Goal: Task Accomplishment & Management: Use online tool/utility

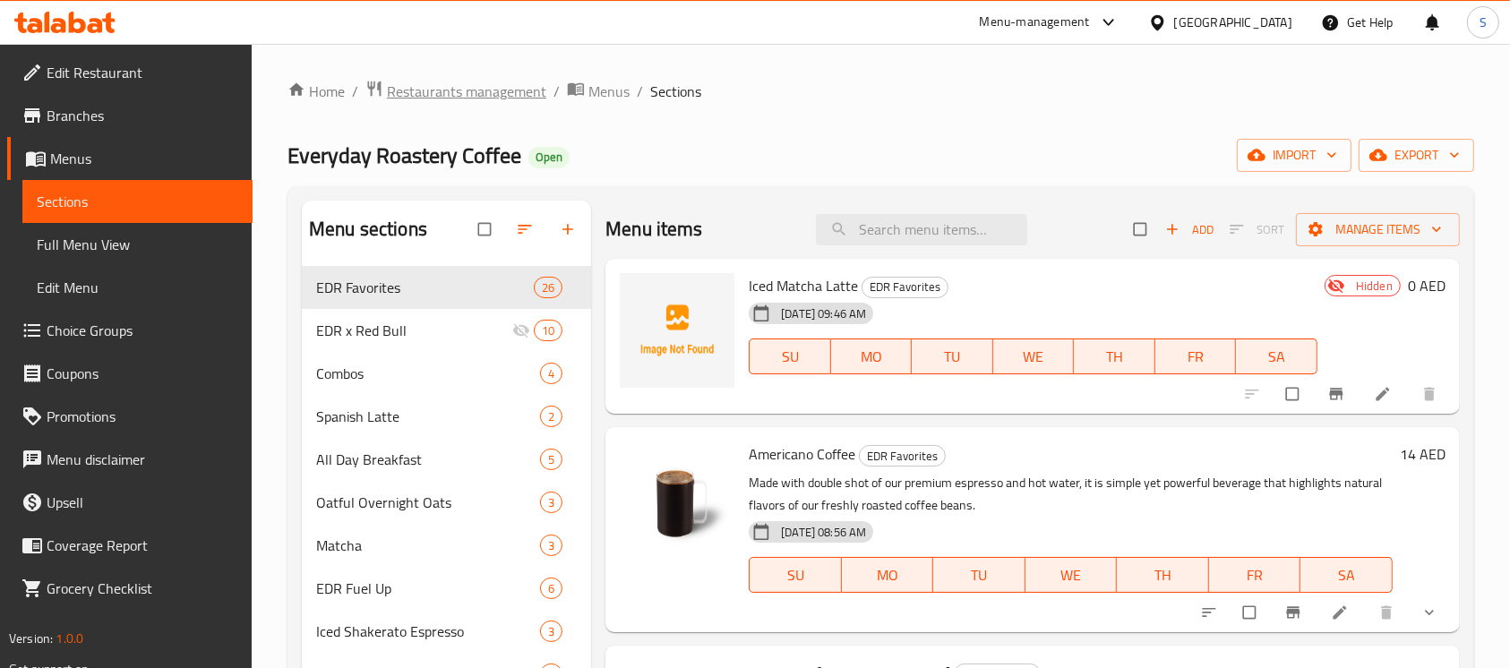
click at [507, 90] on span "Restaurants management" at bounding box center [466, 91] width 159 height 21
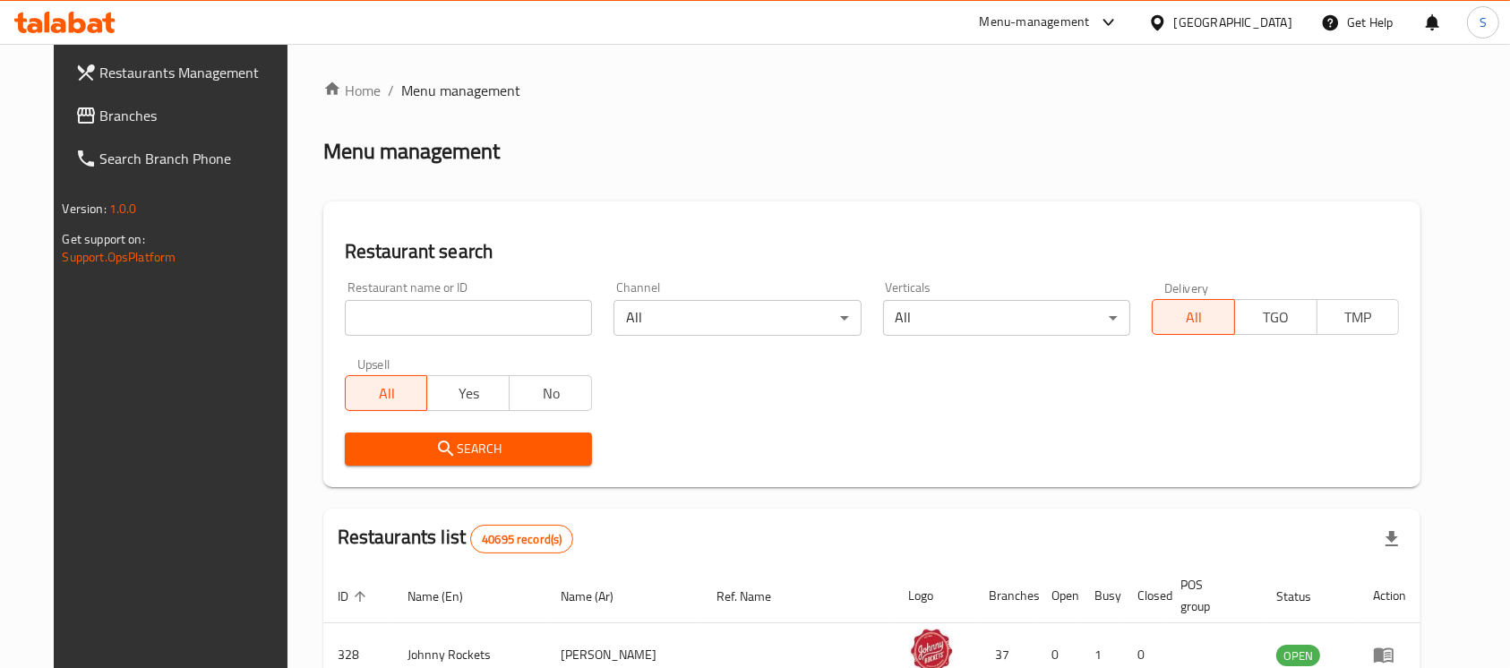
click at [1265, 10] on div "United Arab Emirates" at bounding box center [1220, 22] width 173 height 43
click at [1265, 31] on div "United Arab Emirates" at bounding box center [1233, 23] width 118 height 20
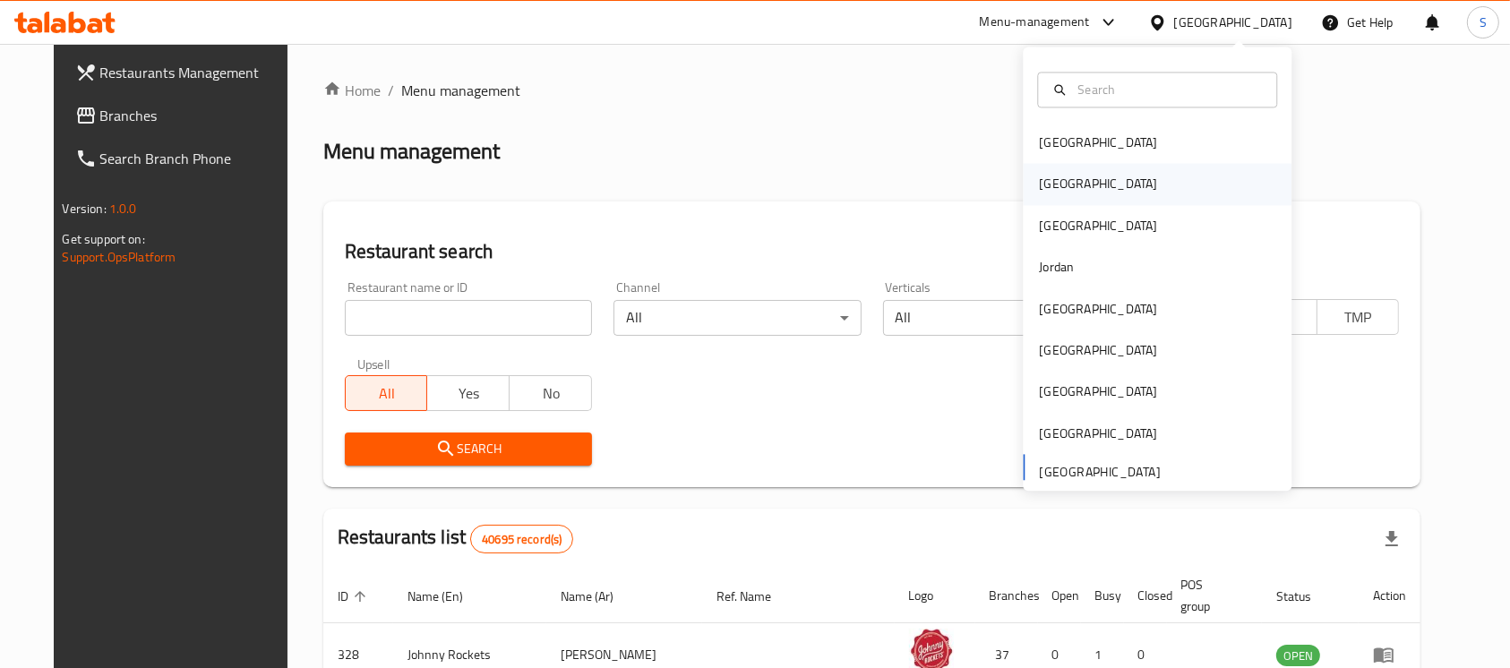
click at [1097, 175] on div "[GEOGRAPHIC_DATA]" at bounding box center [1157, 184] width 269 height 41
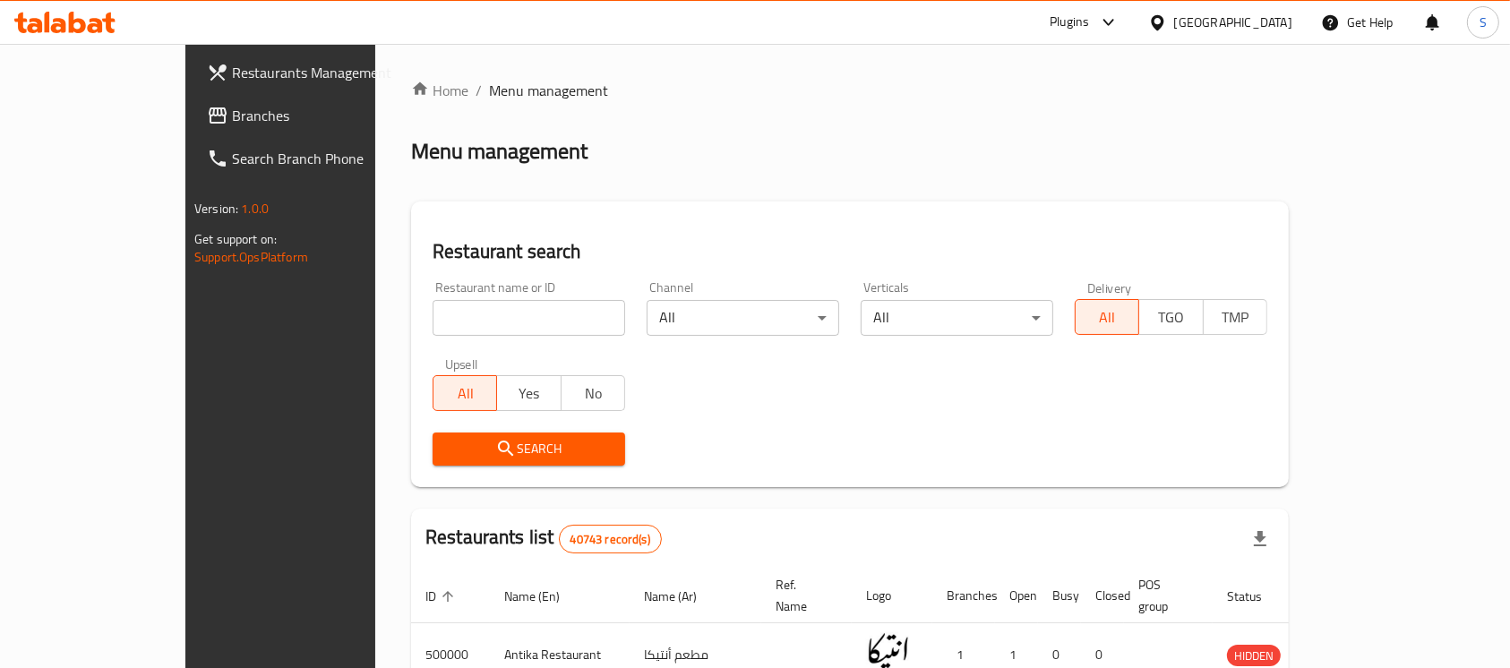
click at [432, 305] on input "search" at bounding box center [528, 318] width 193 height 36
paste input "655151"
type input "655151"
click at [447, 438] on span "Search" at bounding box center [529, 449] width 164 height 22
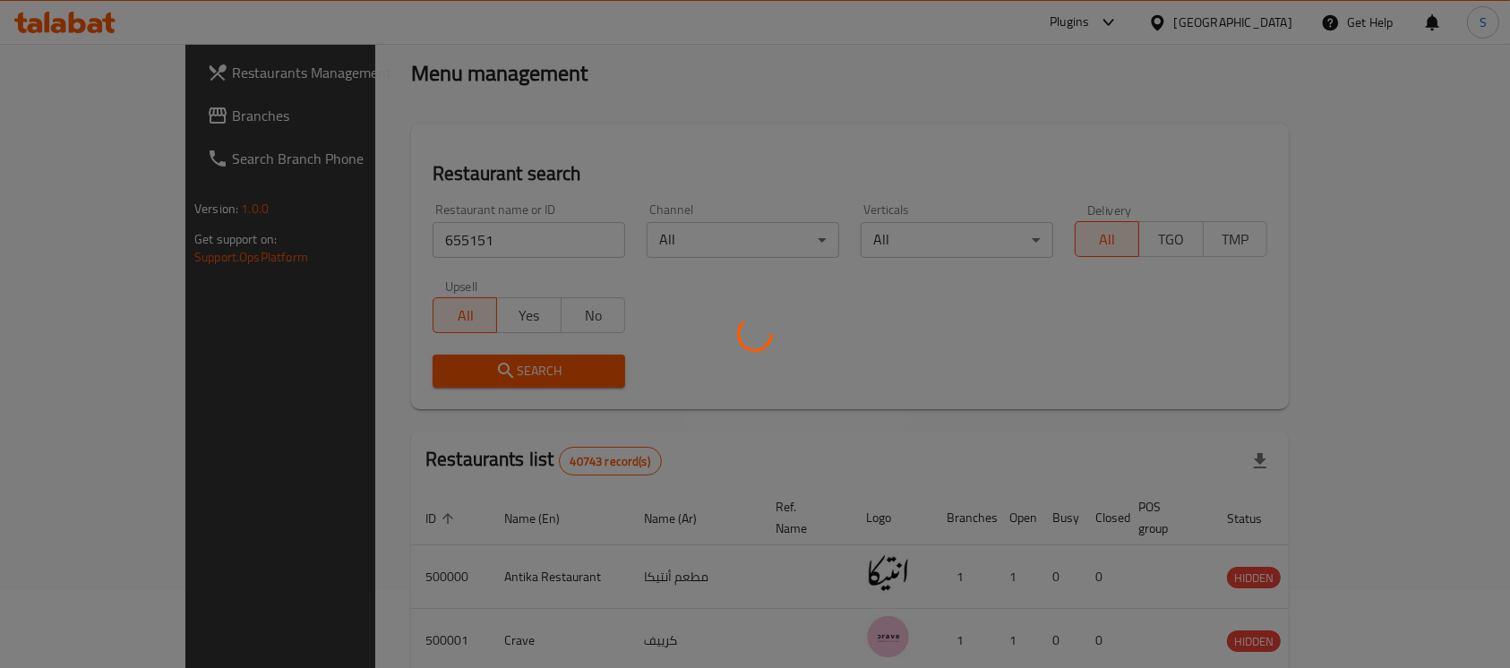
scroll to position [81, 0]
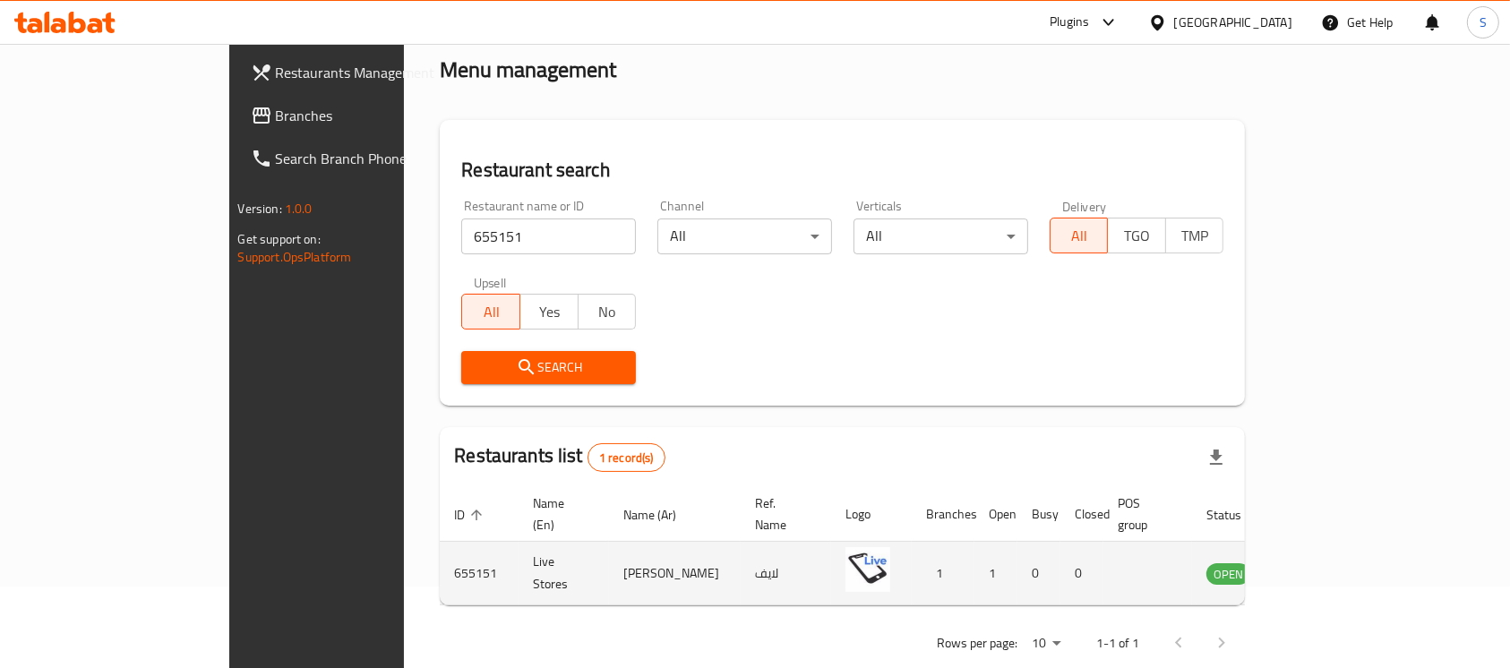
click at [1348, 546] on td "enhanced table" at bounding box center [1317, 574] width 62 height 64
click at [1348, 577] on td "enhanced table" at bounding box center [1317, 574] width 62 height 64
click at [1322, 562] on icon "enhanced table" at bounding box center [1310, 572] width 21 height 21
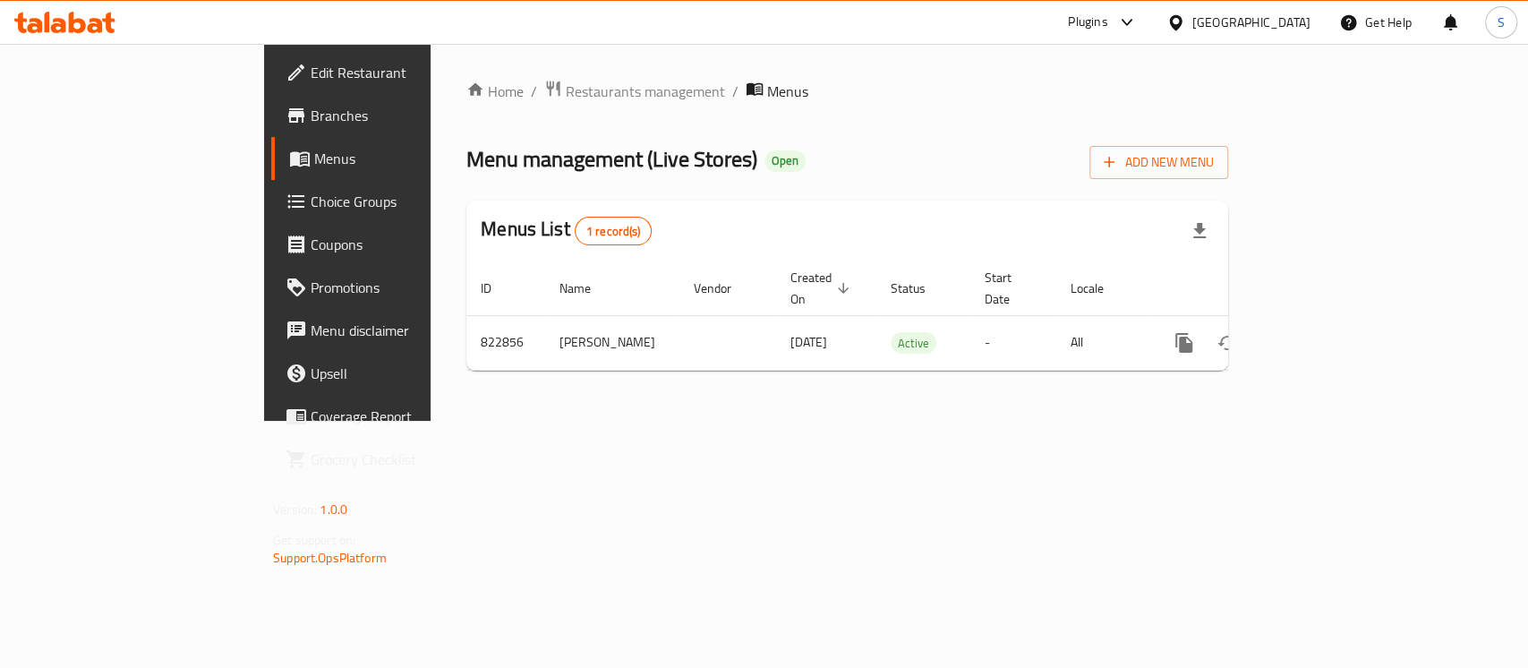
click at [311, 120] on span "Branches" at bounding box center [408, 115] width 194 height 21
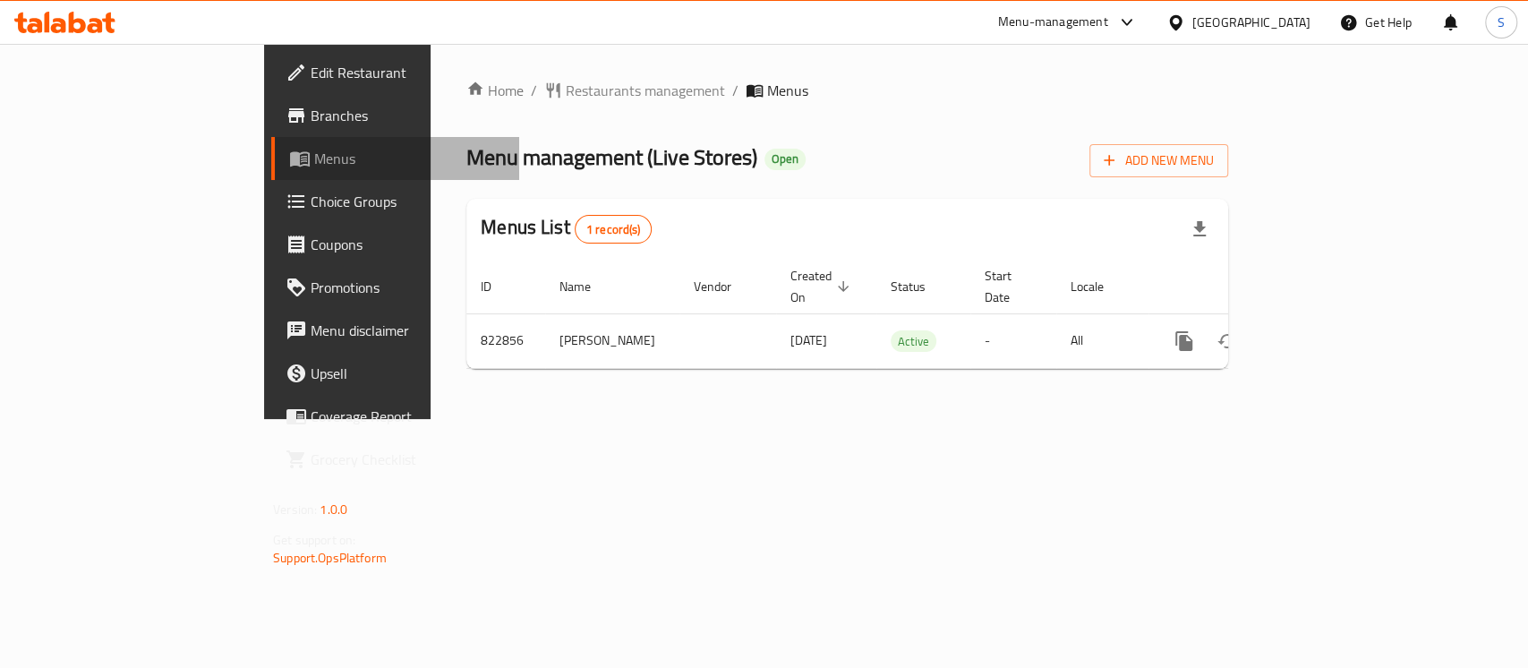
click at [314, 159] on span "Menus" at bounding box center [409, 158] width 191 height 21
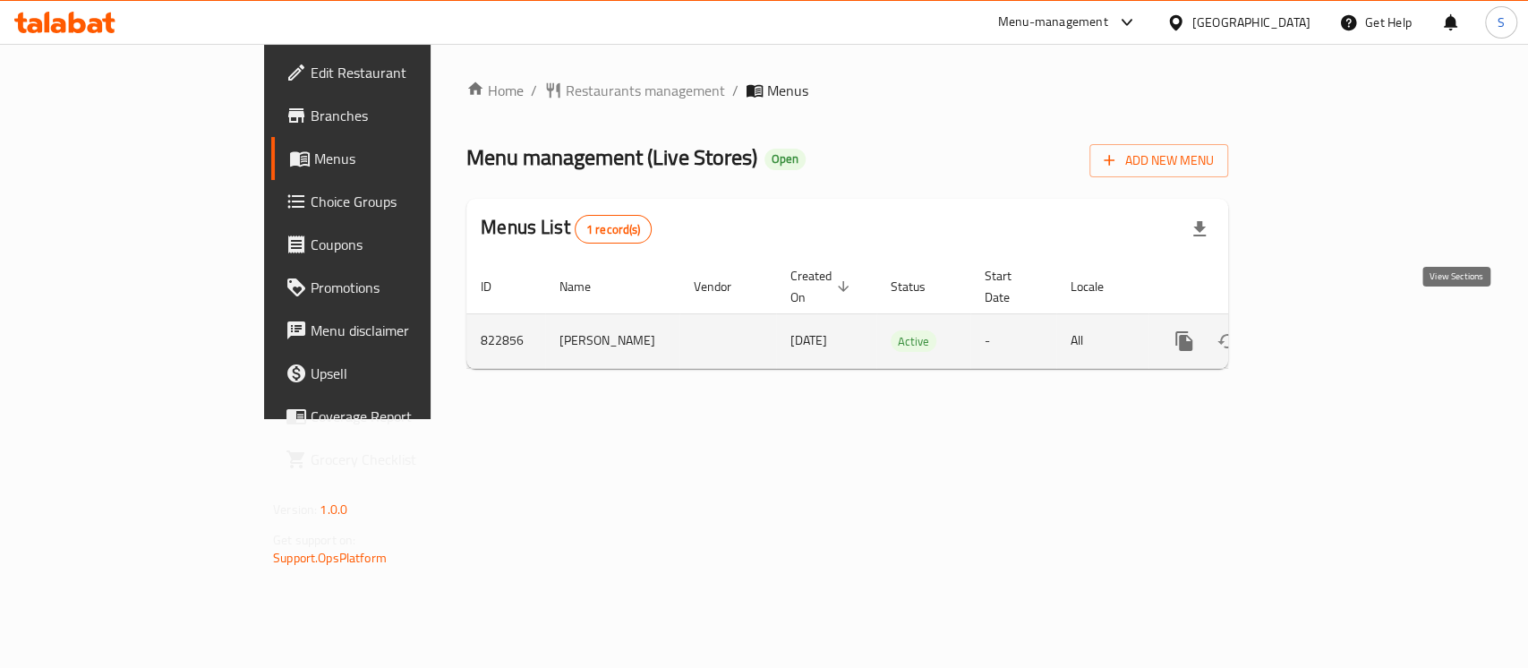
click at [1324, 330] on icon "enhanced table" at bounding box center [1313, 340] width 21 height 21
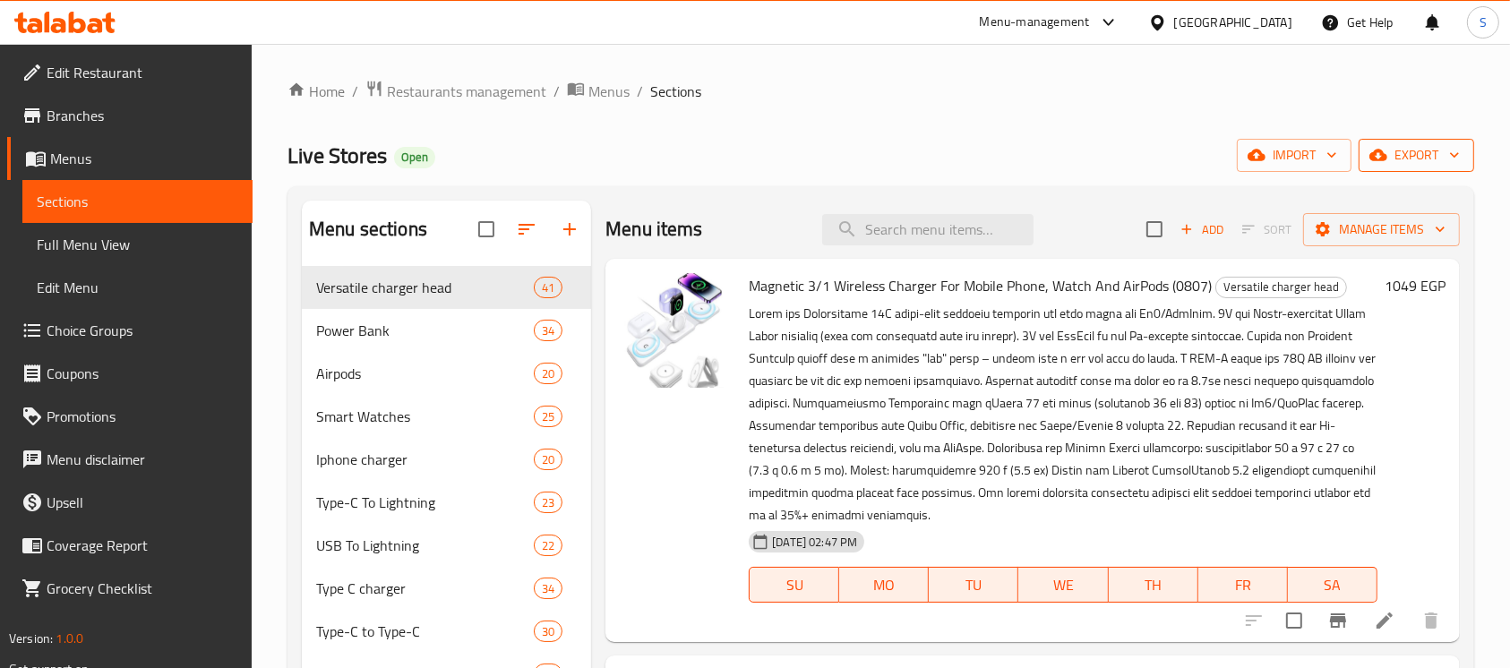
click at [1444, 154] on span "export" at bounding box center [1416, 155] width 87 height 22
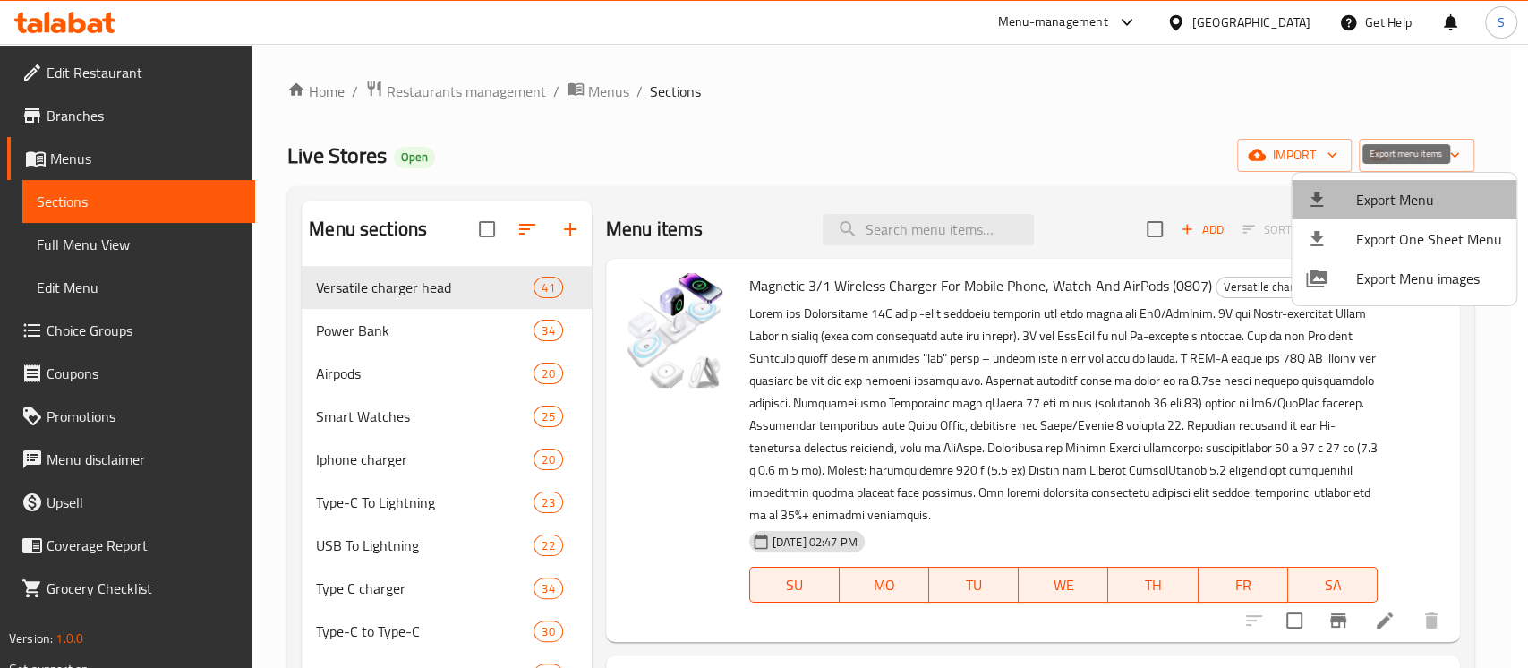
click at [1416, 193] on span "Export Menu" at bounding box center [1430, 199] width 146 height 21
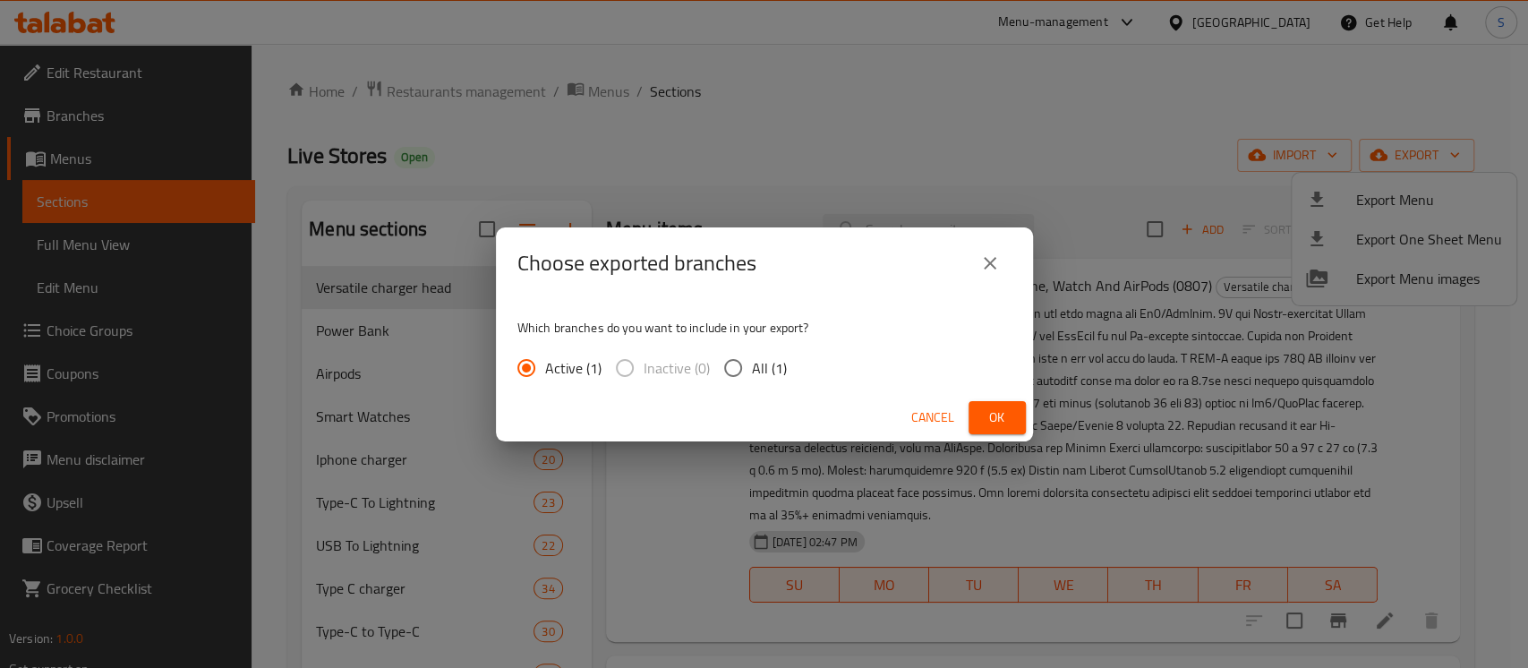
click at [759, 376] on span "All (1)" at bounding box center [769, 367] width 35 height 21
click at [752, 376] on input "All (1)" at bounding box center [734, 368] width 38 height 38
radio input "true"
click at [985, 419] on span "Ok" at bounding box center [997, 418] width 29 height 22
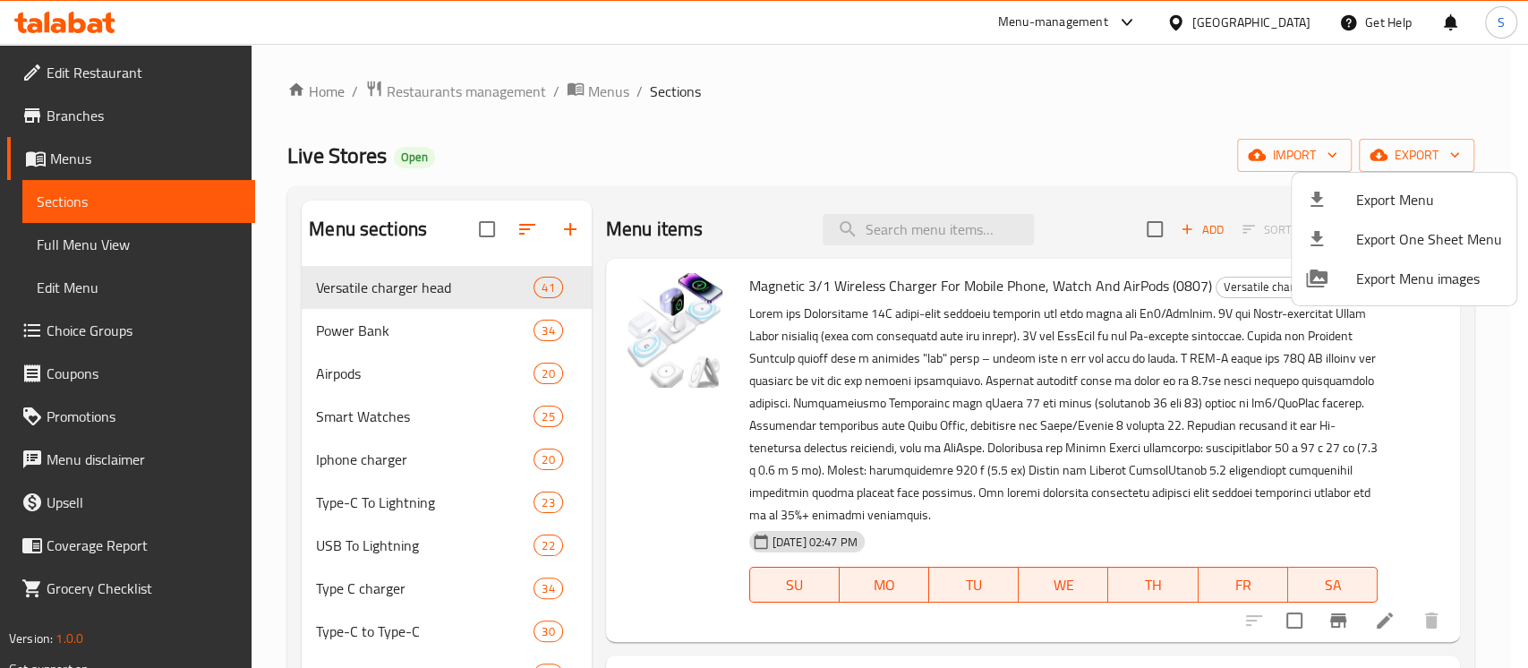
click at [958, 235] on div at bounding box center [764, 334] width 1528 height 668
click at [948, 231] on input "search" at bounding box center [928, 229] width 211 height 31
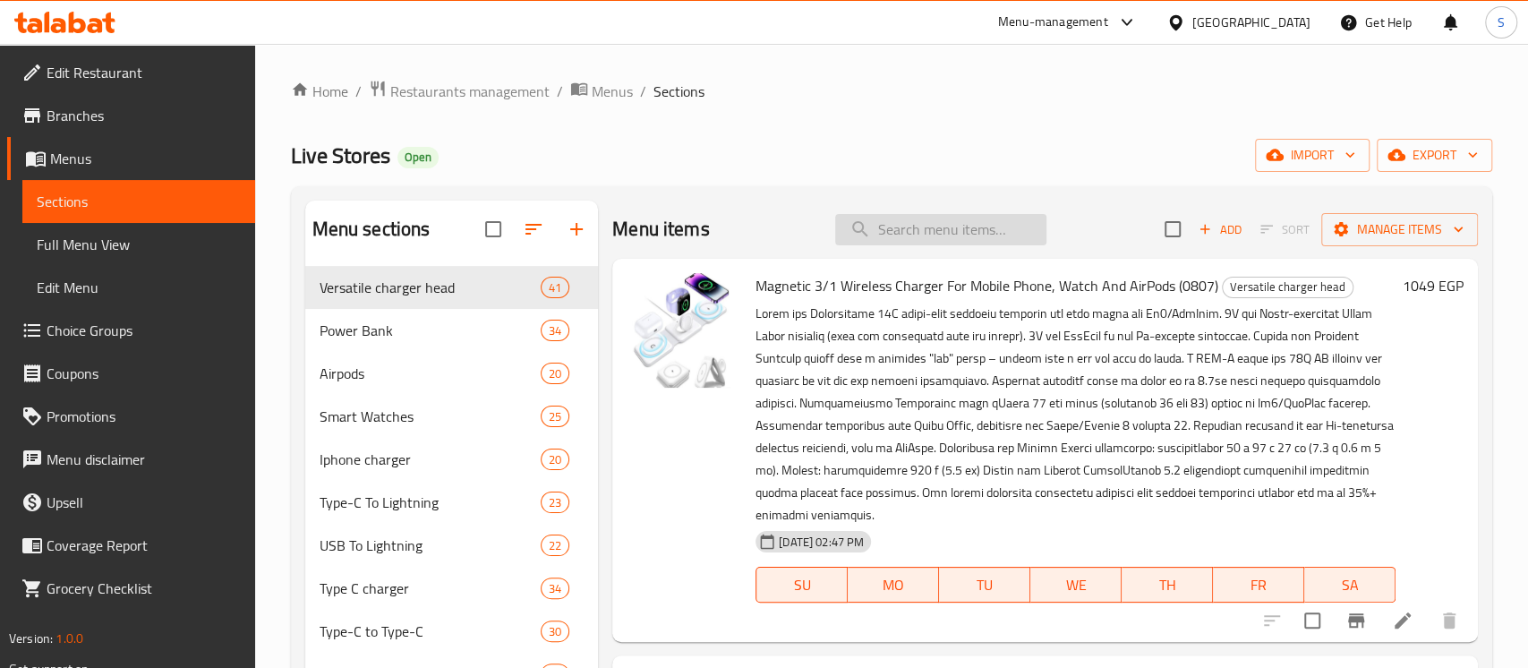
click at [948, 231] on input "search" at bounding box center [940, 229] width 211 height 31
paste input "شاحن بروفون ىب دى ٣٠ وات تايب س اىل تايب س سوبر فاست"
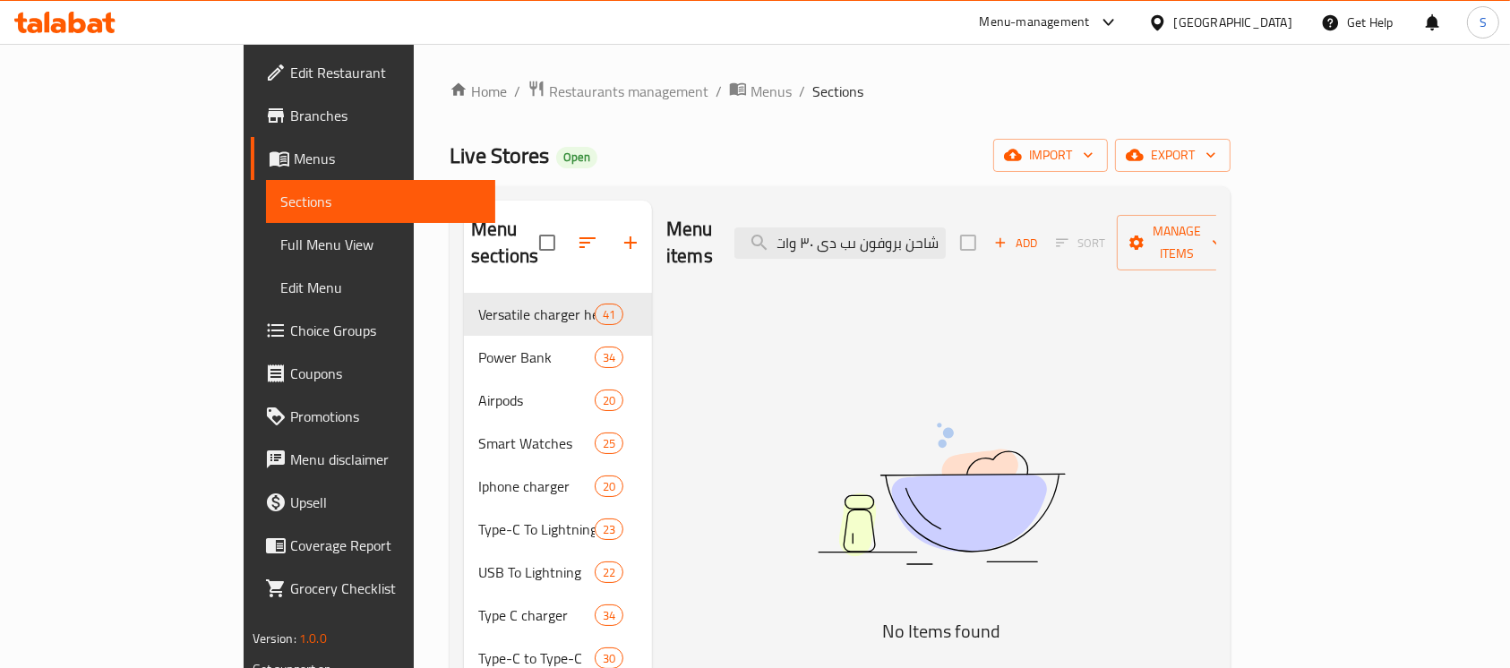
click at [860, 234] on input "شاحن بروفون ىب دى ٣٠ وات تايب س اىل تايب س سوبر فاست" at bounding box center [839, 242] width 211 height 31
click at [869, 238] on input "شاحن بروفون ىب دى ٣٠ وات تايب س اىل تايب س سوبر فاست" at bounding box center [839, 242] width 211 height 31
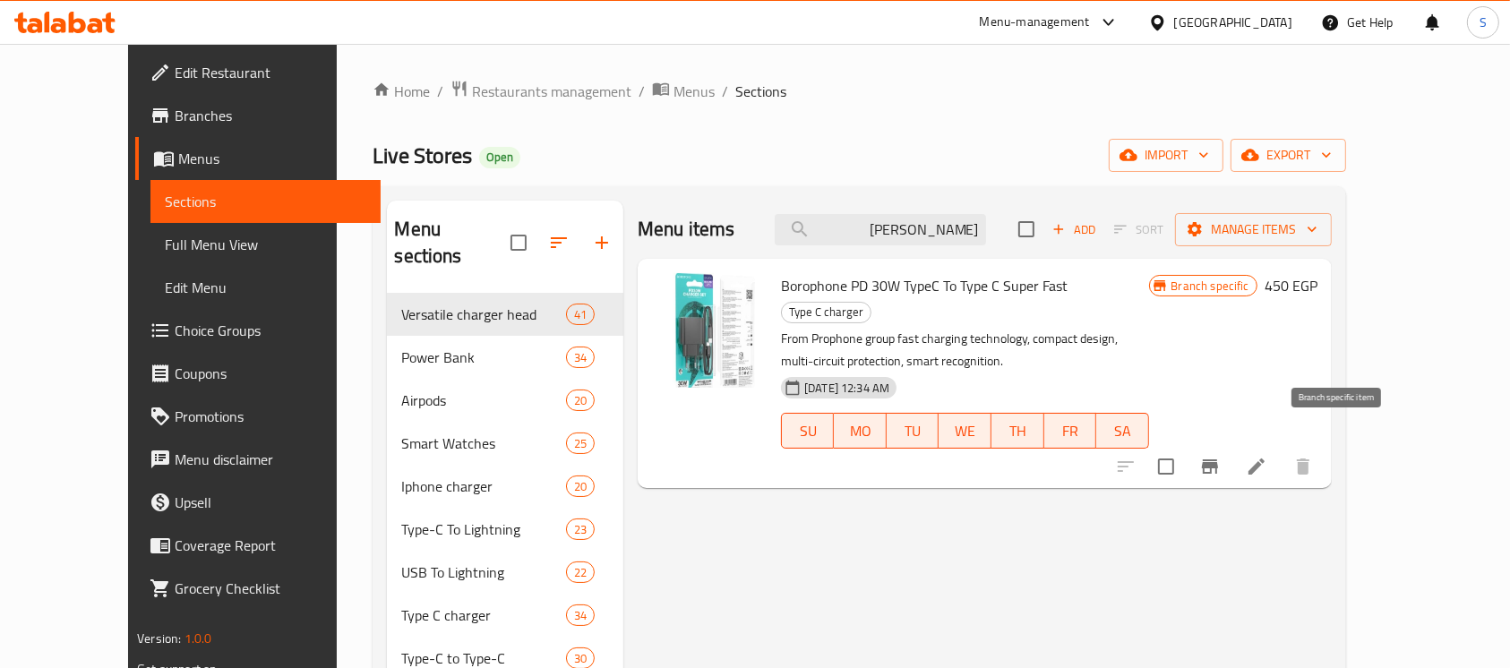
type input "[PERSON_NAME]"
click at [1220, 456] on icon "Branch-specific-item" at bounding box center [1209, 466] width 21 height 21
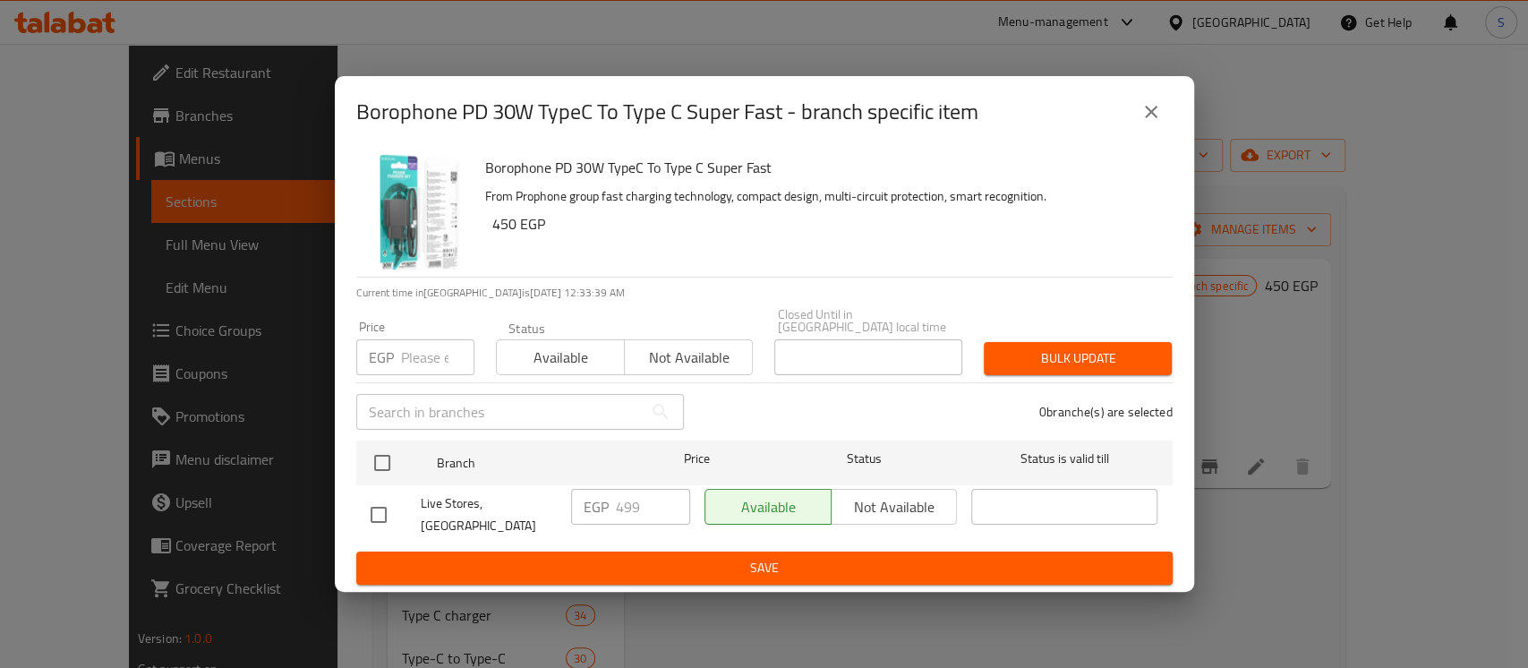
click at [1148, 123] on icon "close" at bounding box center [1151, 111] width 21 height 21
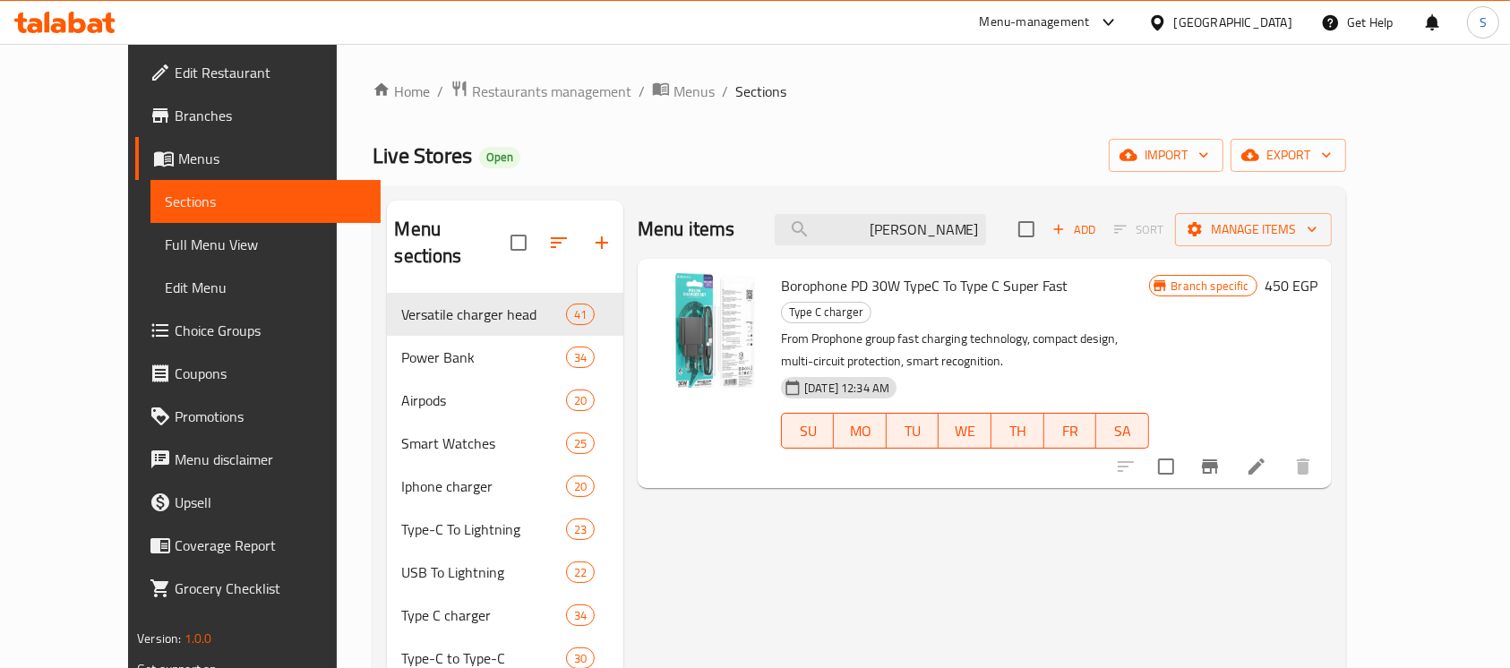
click at [175, 126] on span "Branches" at bounding box center [271, 115] width 192 height 21
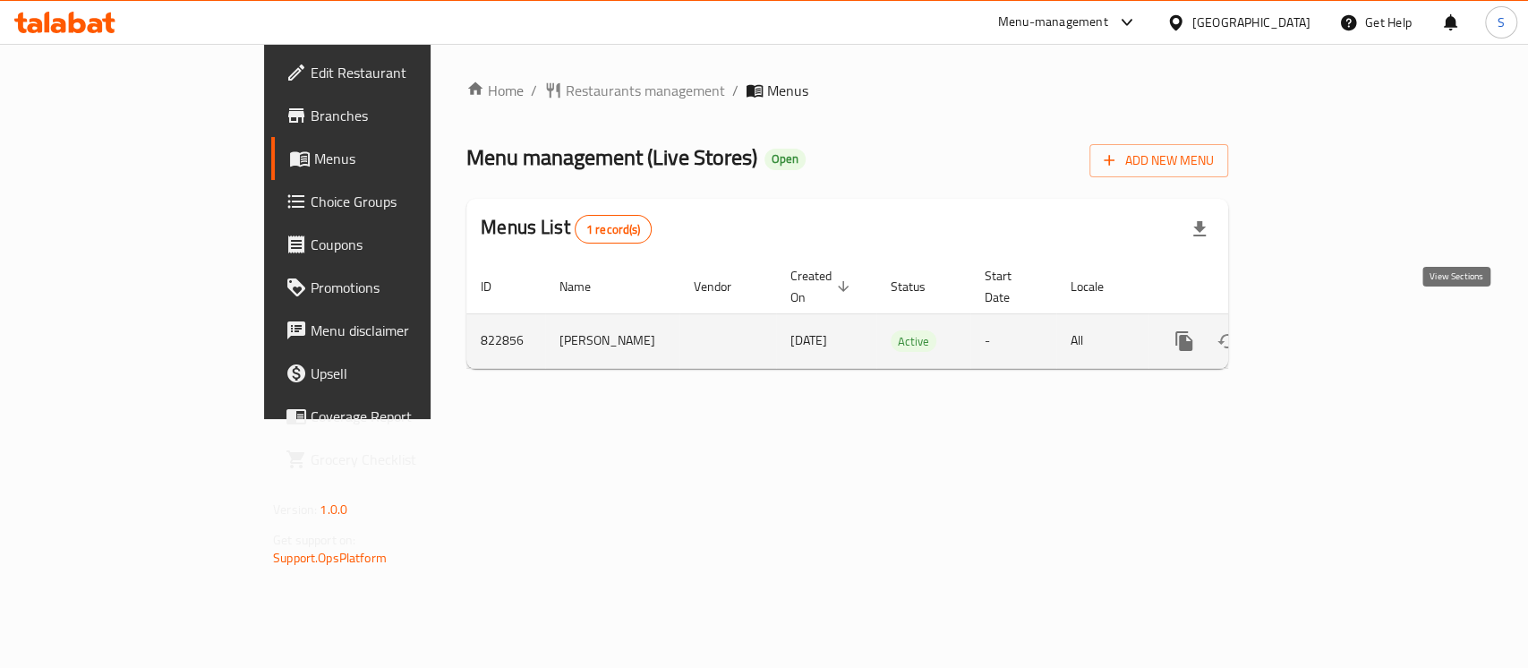
click at [1324, 330] on icon "enhanced table" at bounding box center [1313, 340] width 21 height 21
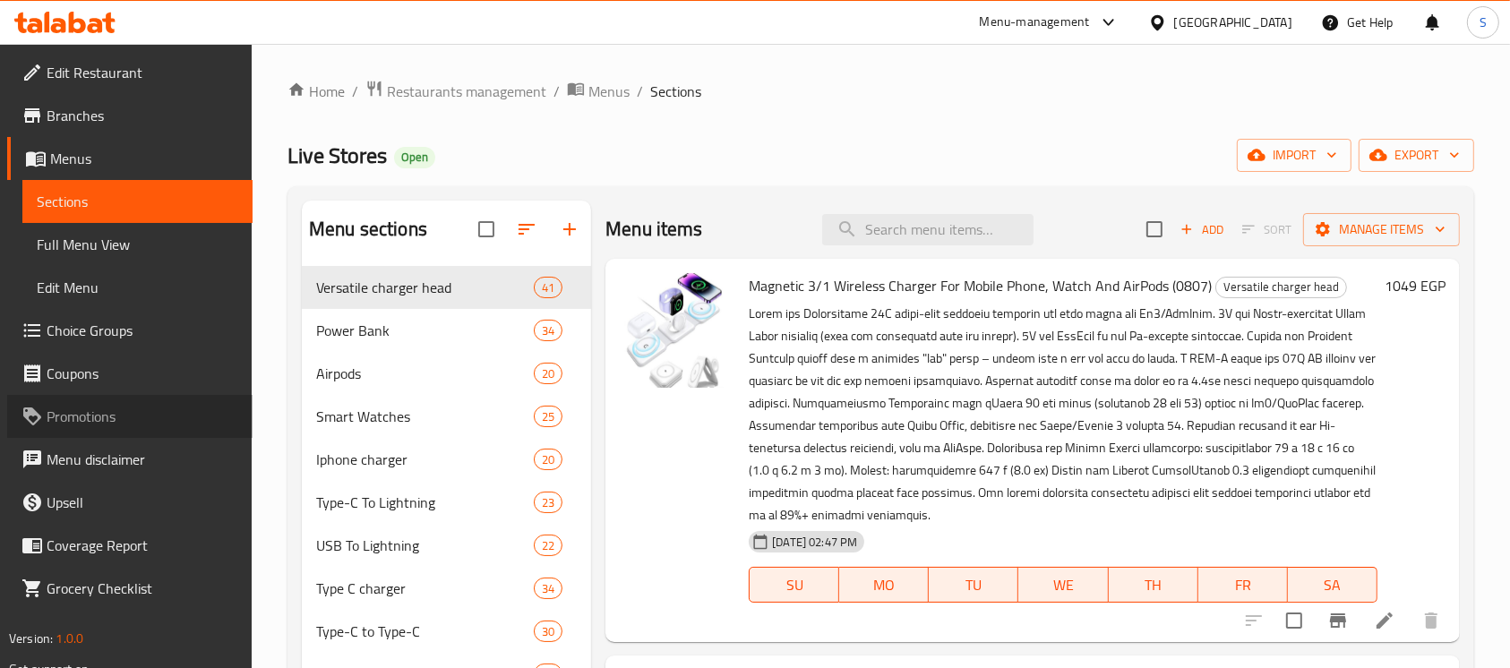
click at [98, 396] on link "Promotions" at bounding box center [129, 416] width 245 height 43
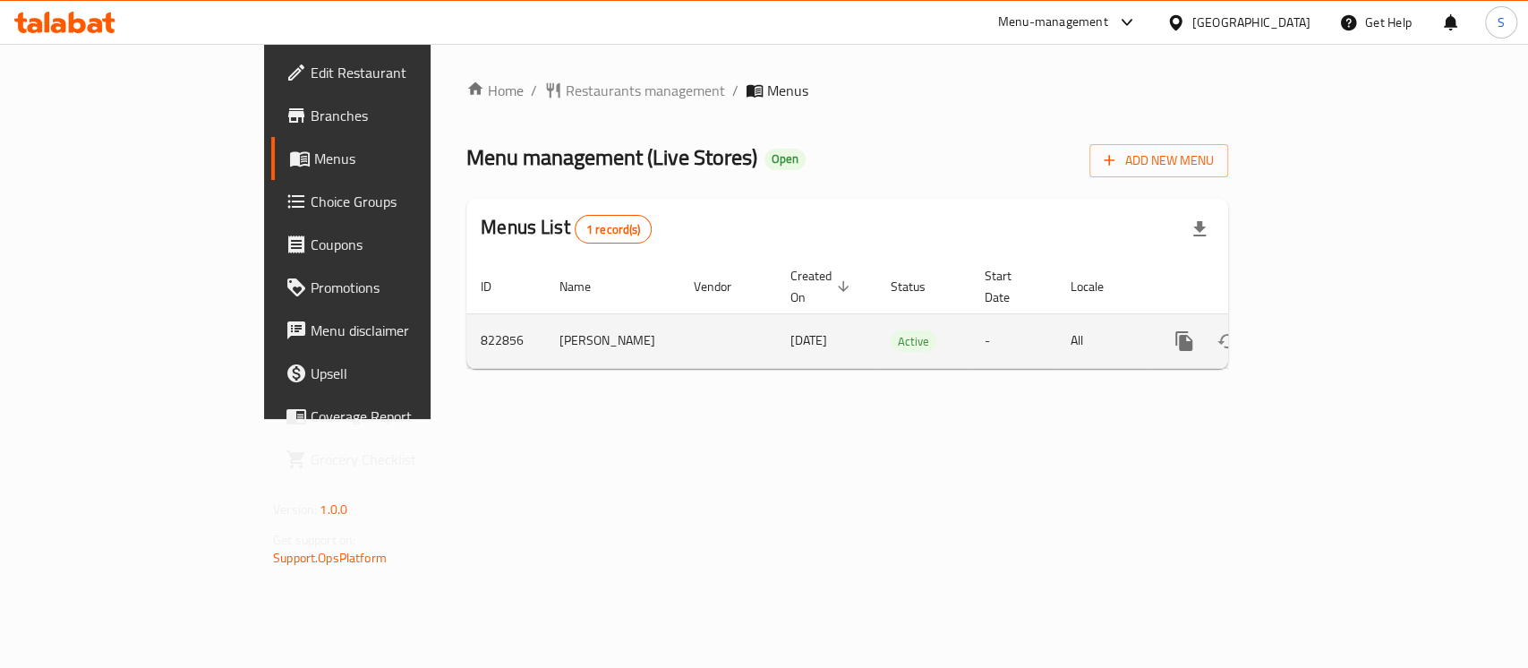
click at [1324, 330] on icon "enhanced table" at bounding box center [1313, 340] width 21 height 21
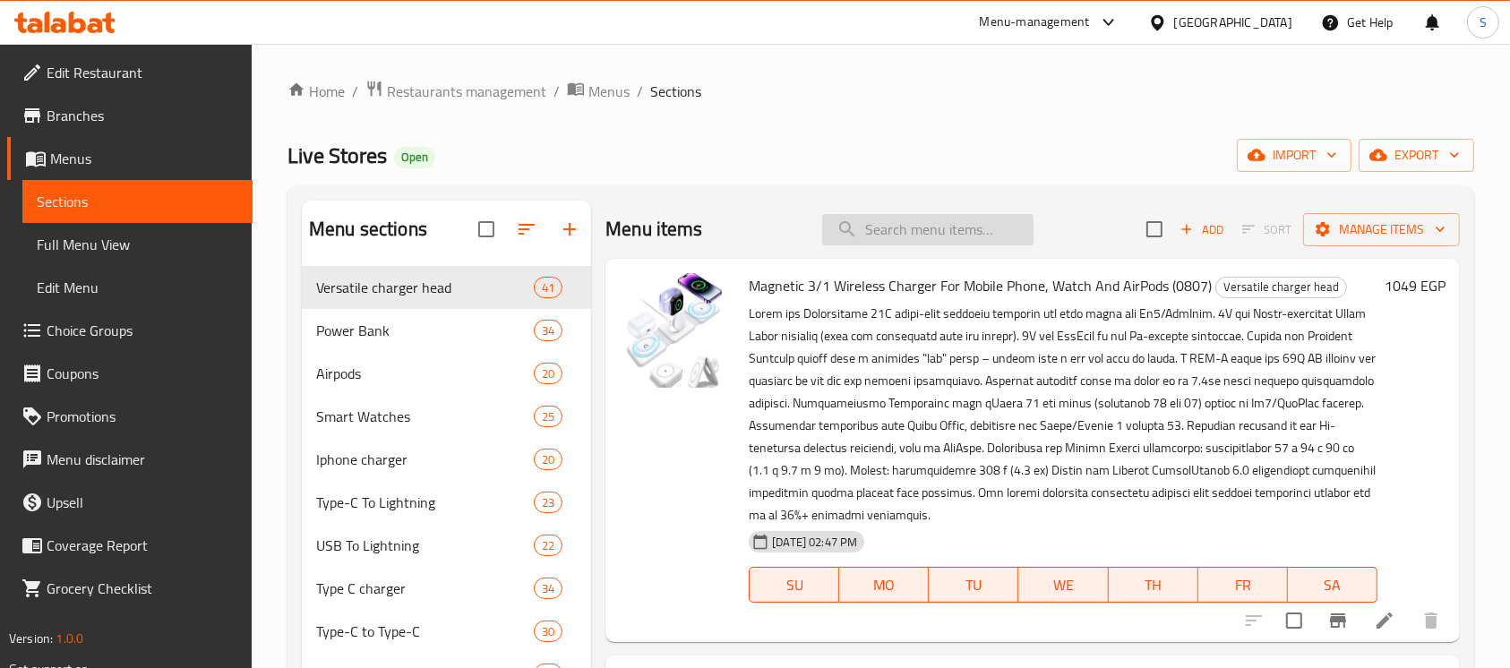
click at [962, 225] on input "search" at bounding box center [927, 229] width 211 height 31
paste input "[PERSON_NAME]"
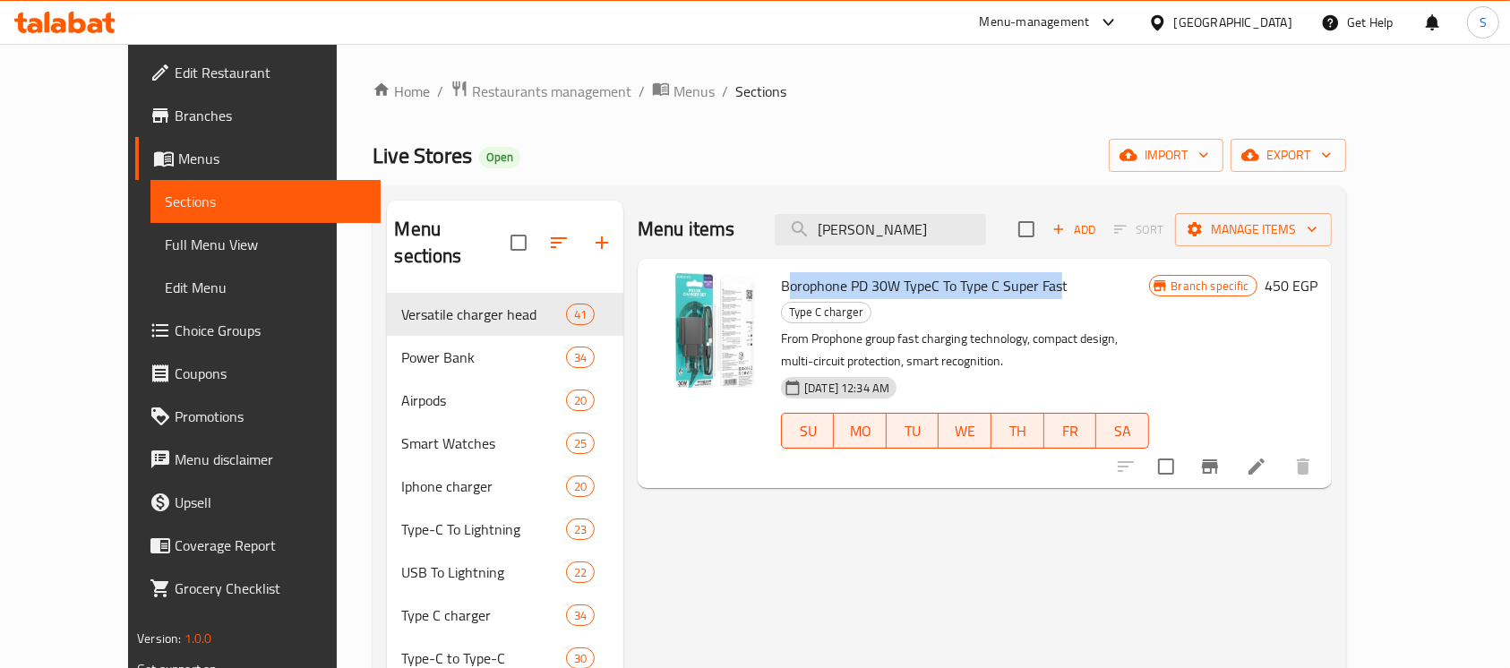
drag, startPoint x: 885, startPoint y: 291, endPoint x: 1027, endPoint y: 267, distance: 144.4
click at [1027, 267] on div "Borophone PD 30W TypeC To Type C Super Fast Type C charger From Prophone group …" at bounding box center [964, 373] width 381 height 215
drag, startPoint x: 745, startPoint y: 286, endPoint x: 1053, endPoint y: 288, distance: 308.0
click at [1053, 288] on div "Borophone PD 30W TypeC To Type C Super Fast Type C charger From Prophone group …" at bounding box center [964, 373] width 381 height 215
click at [1030, 292] on span "Borophone PD 30W TypeC To Type C Super Fast" at bounding box center [924, 285] width 287 height 27
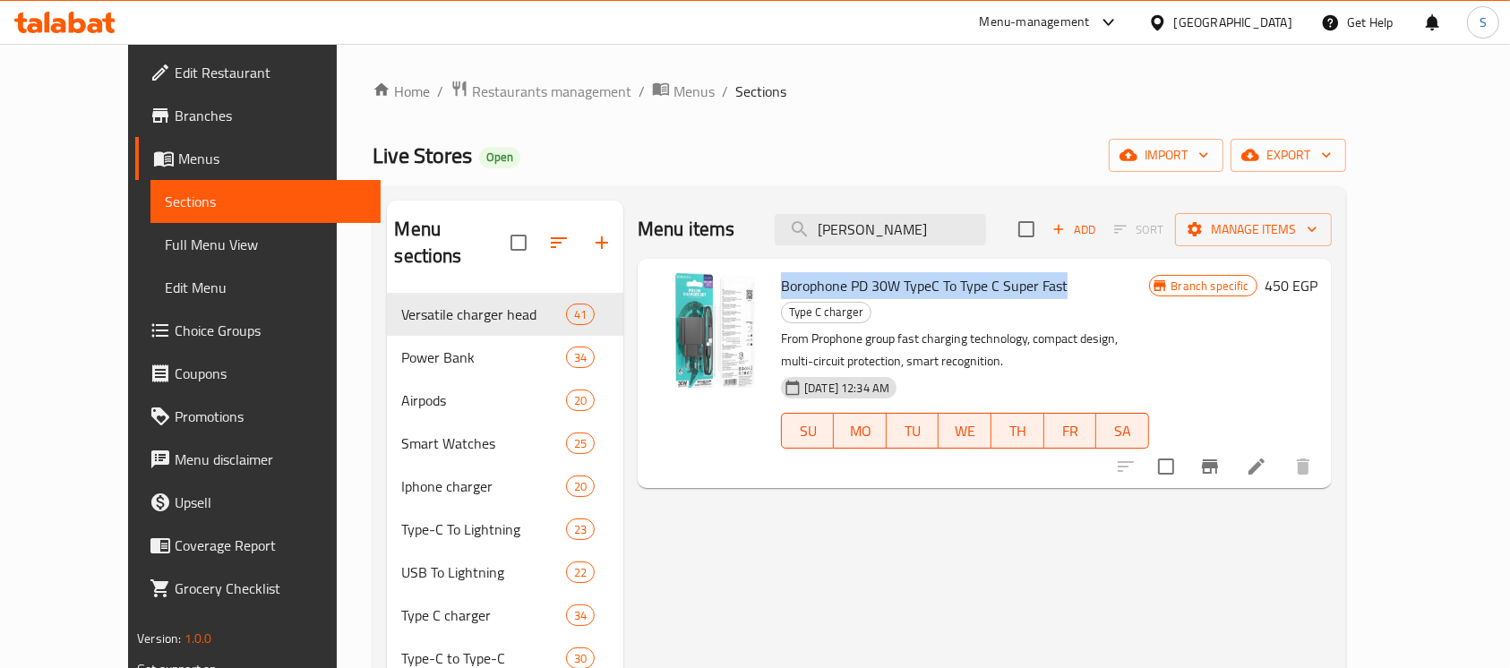
drag, startPoint x: 1031, startPoint y: 292, endPoint x: 740, endPoint y: 293, distance: 291.0
click at [774, 293] on div "Borophone PD 30W TypeC To Type C Super Fast Type C charger From Prophone group …" at bounding box center [964, 373] width 381 height 215
copy span "Borophone PD 30W TypeC To Type C Super Fast"
click at [917, 214] on input "[PERSON_NAME]" at bounding box center [880, 229] width 211 height 31
click at [919, 219] on input "[PERSON_NAME]" at bounding box center [880, 229] width 211 height 31
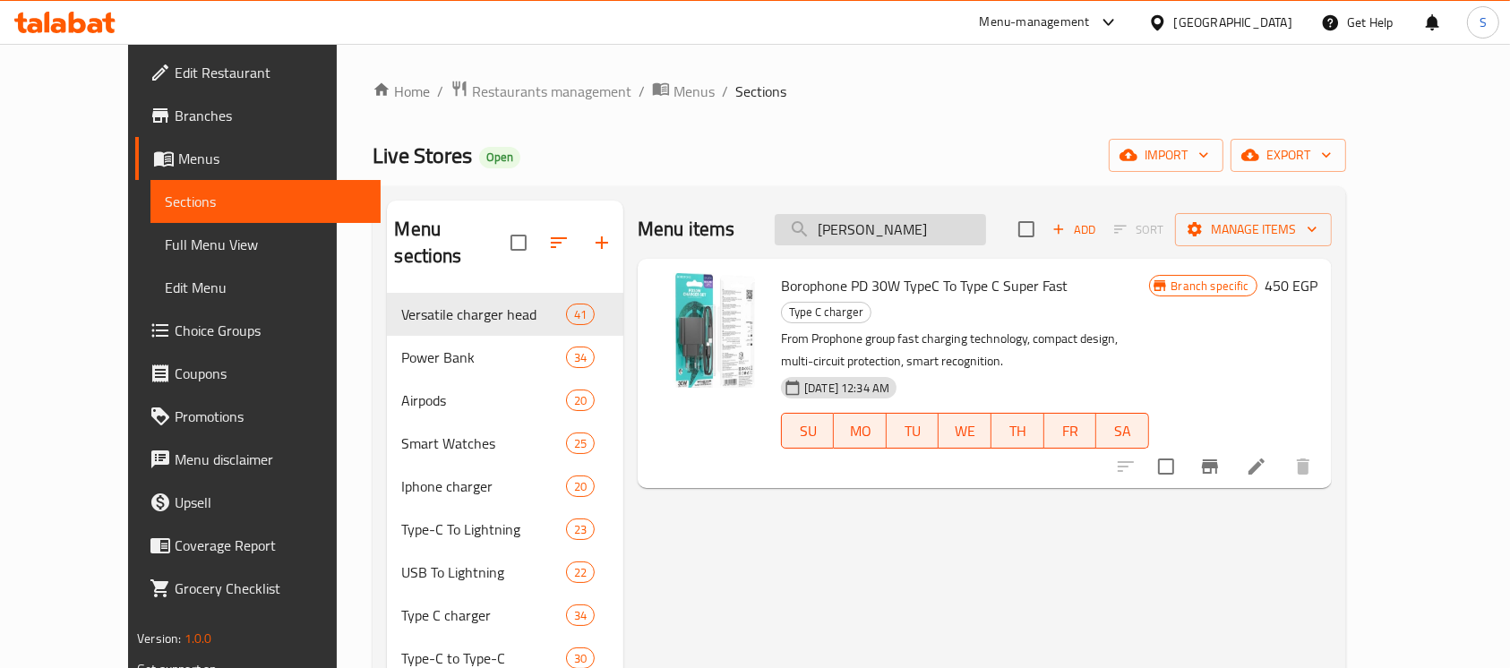
click at [919, 219] on input "[PERSON_NAME]" at bounding box center [880, 229] width 211 height 31
paste input "و"
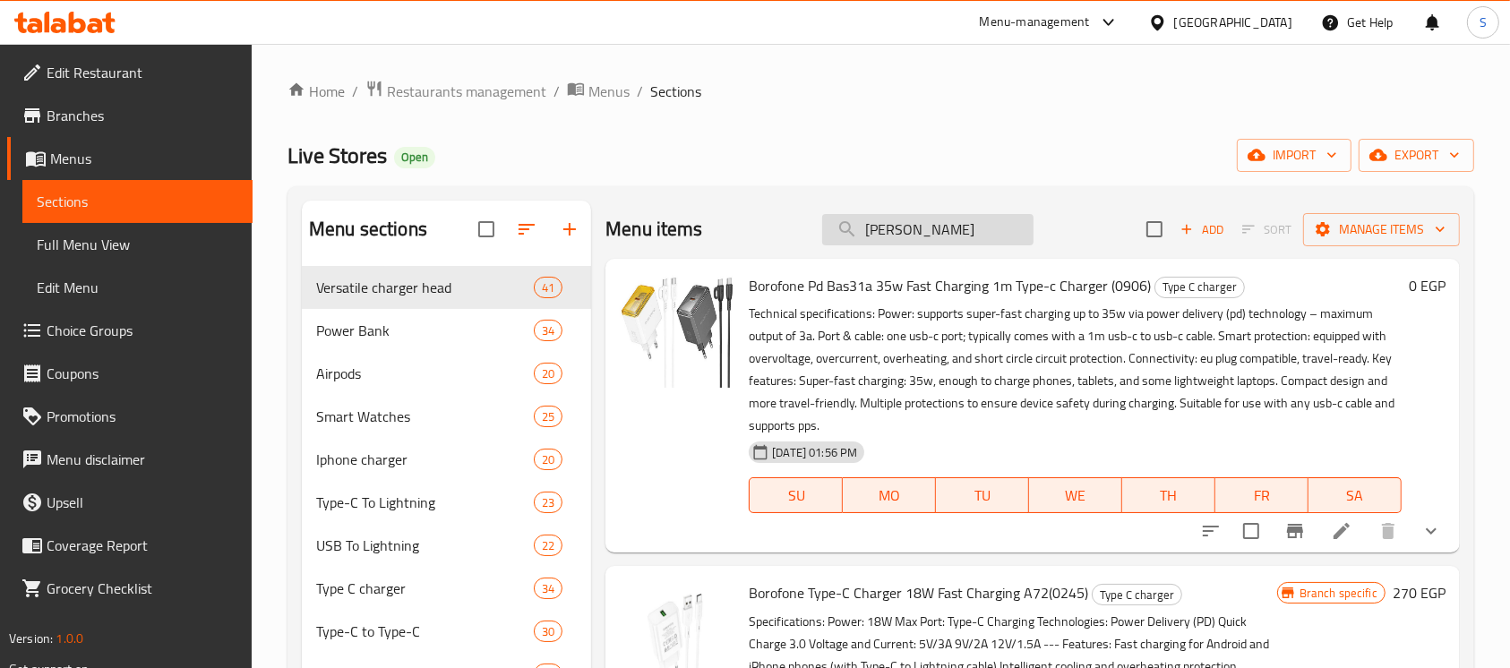
click at [989, 235] on input "شاحن بوروفون" at bounding box center [927, 229] width 211 height 31
paste input "من النوع C شحن رسي ع بقوة 18 وات 72A"
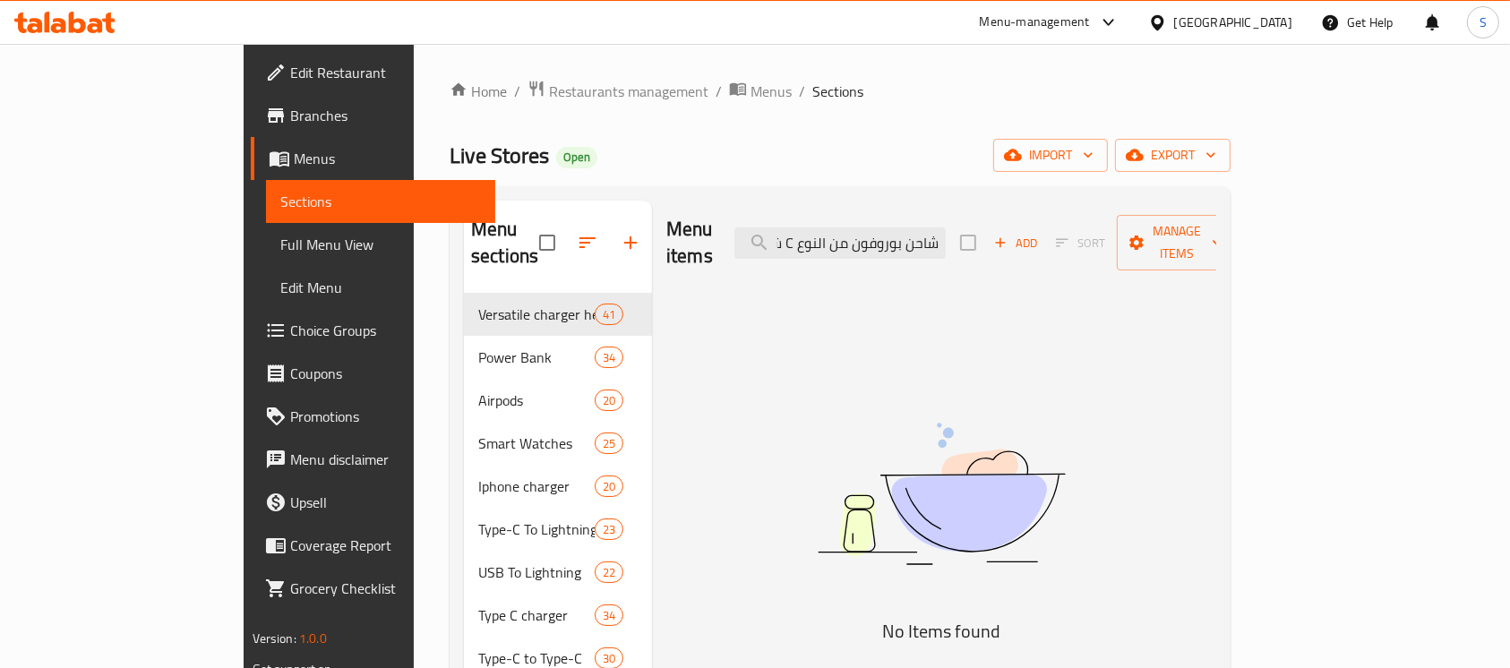
click at [869, 233] on input "شاحن بوروفون من النوع C شحن رسي ع بقوة 18 وات 72A" at bounding box center [839, 242] width 211 height 31
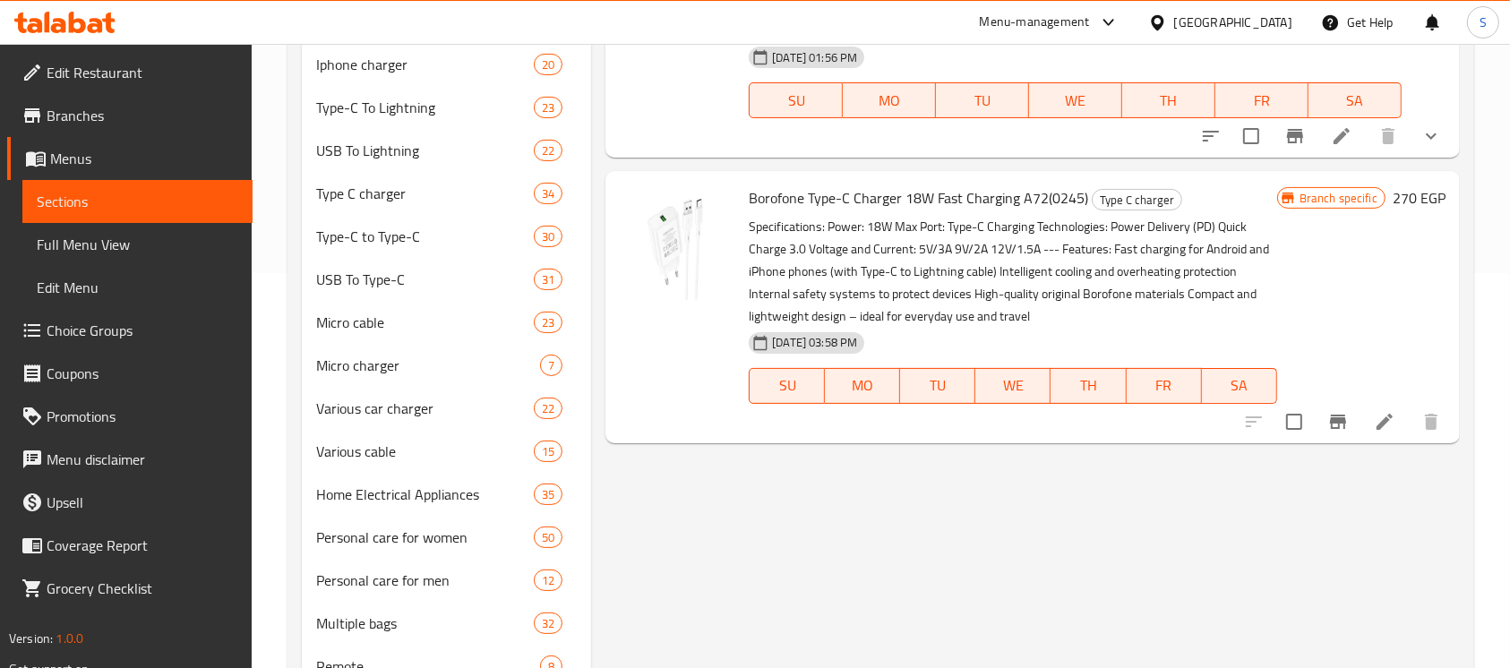
scroll to position [358, 0]
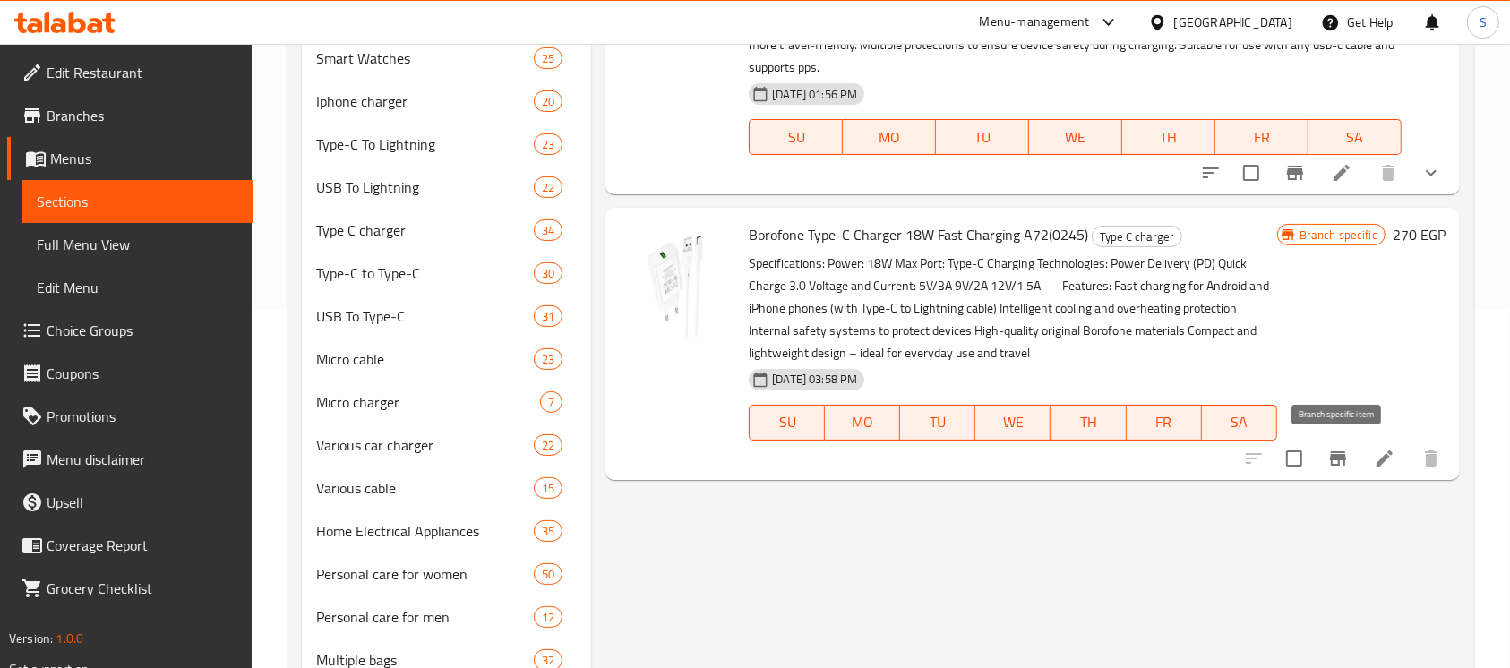
click at [1349, 453] on button "Branch-specific-item" at bounding box center [1337, 458] width 43 height 43
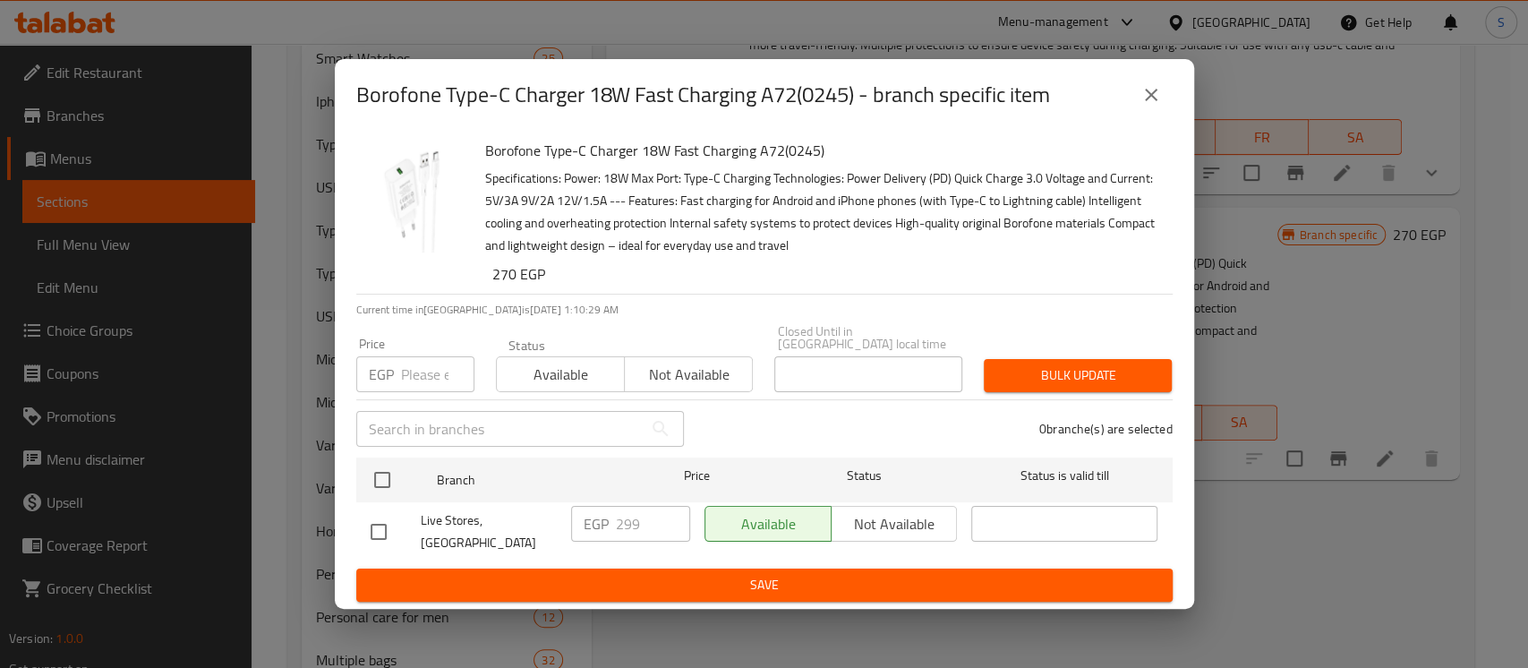
click at [1150, 106] on icon "close" at bounding box center [1151, 94] width 21 height 21
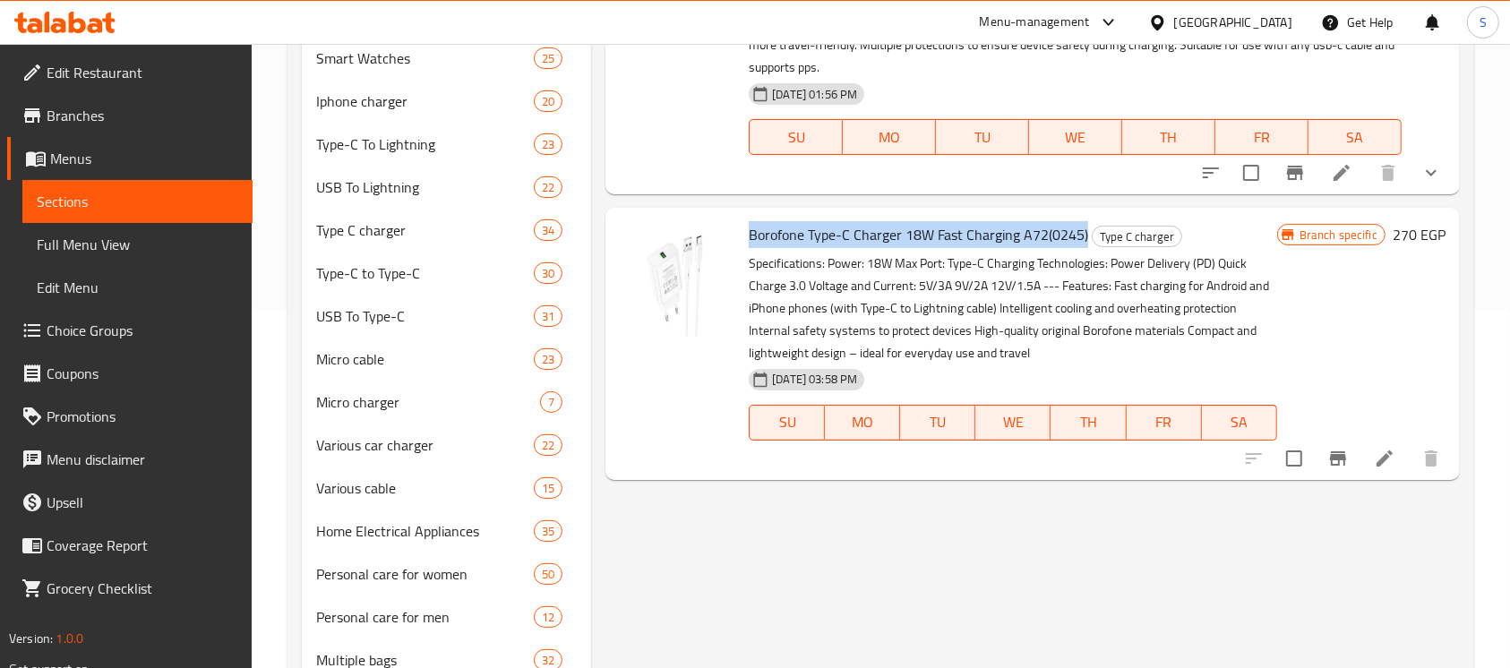
drag, startPoint x: 748, startPoint y: 235, endPoint x: 1109, endPoint y: 264, distance: 362.9
click at [1087, 235] on div "Borofone Type-C Charger 18W Fast Charging A72(0245) Type C charger Specificatio…" at bounding box center [1012, 343] width 542 height 257
copy span "Borofone Type-C Charger 18W Fast Charging A72(0245)"
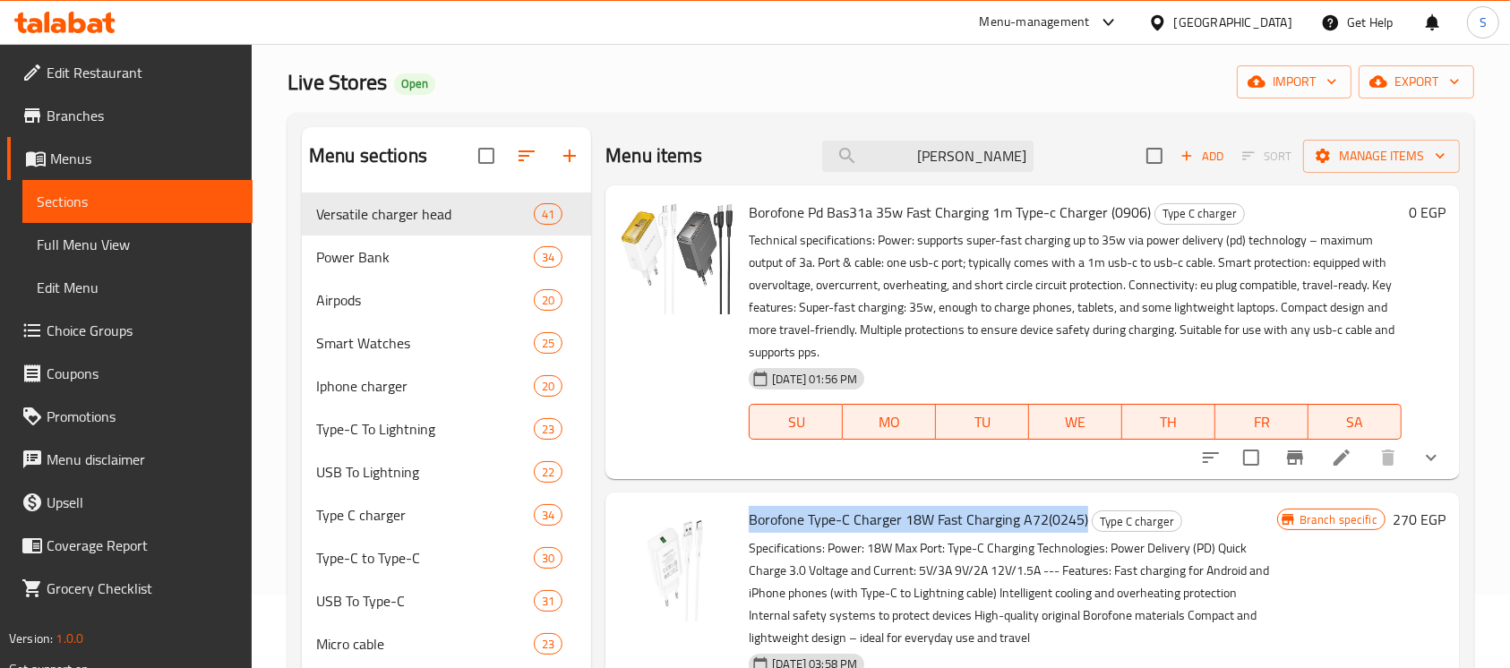
scroll to position [0, 0]
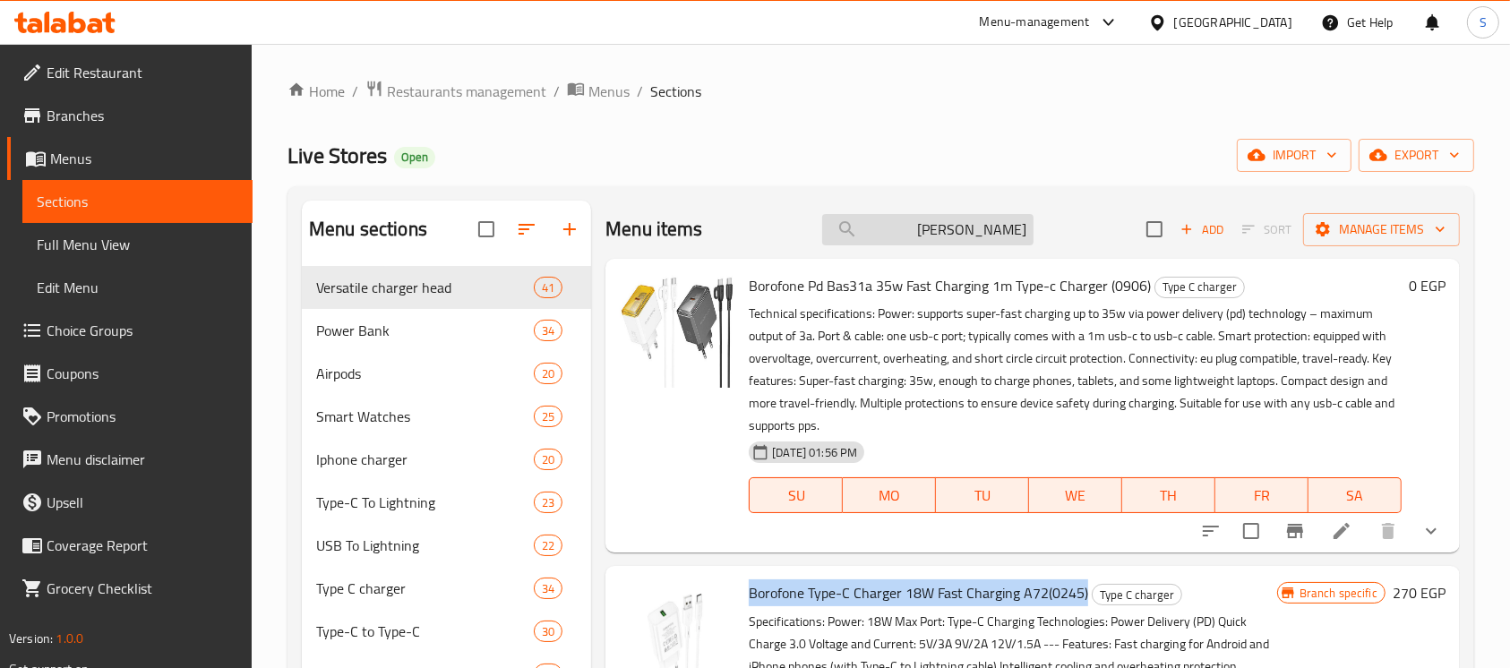
click at [956, 219] on input "شاحن بوروفون" at bounding box center [927, 229] width 211 height 31
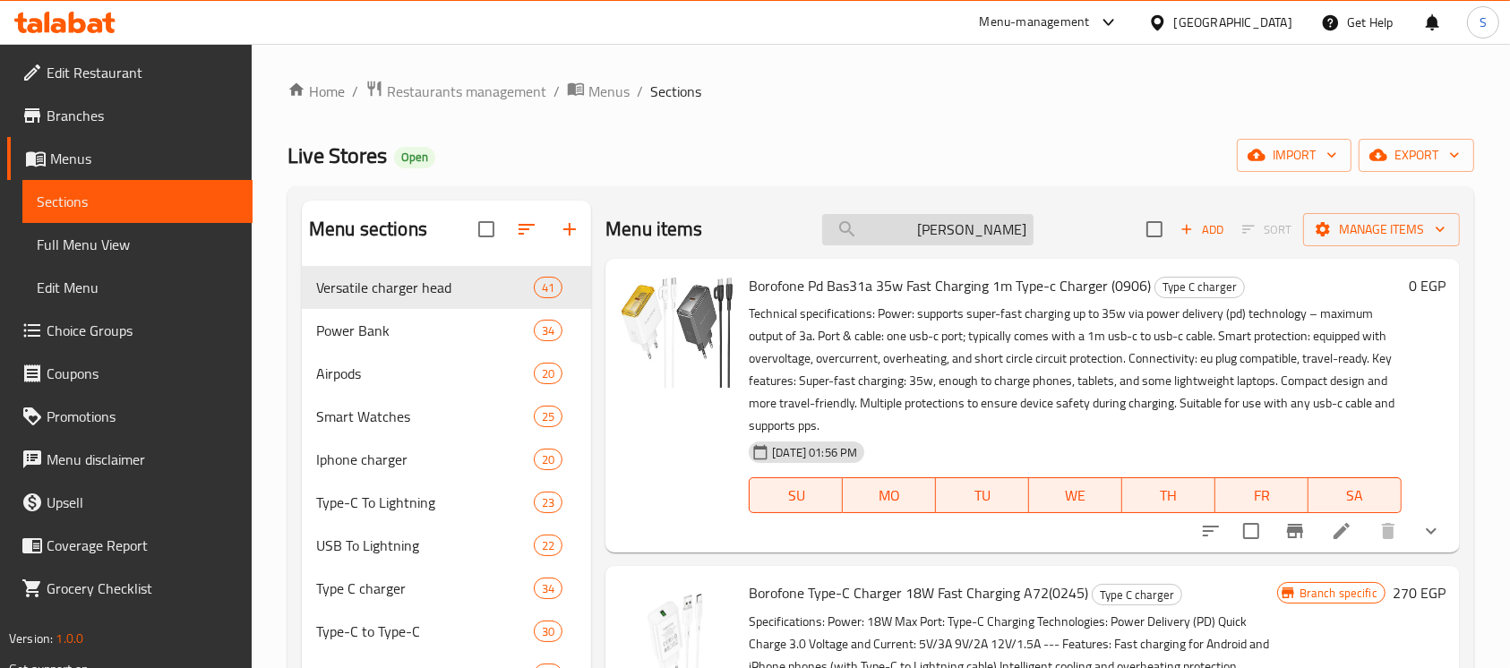
click at [956, 219] on input "شاحن بوروفون" at bounding box center [927, 229] width 211 height 31
paste input "روفون ىب دى ٣٠ وات تايب س اىل تايب س سوبر فاست"
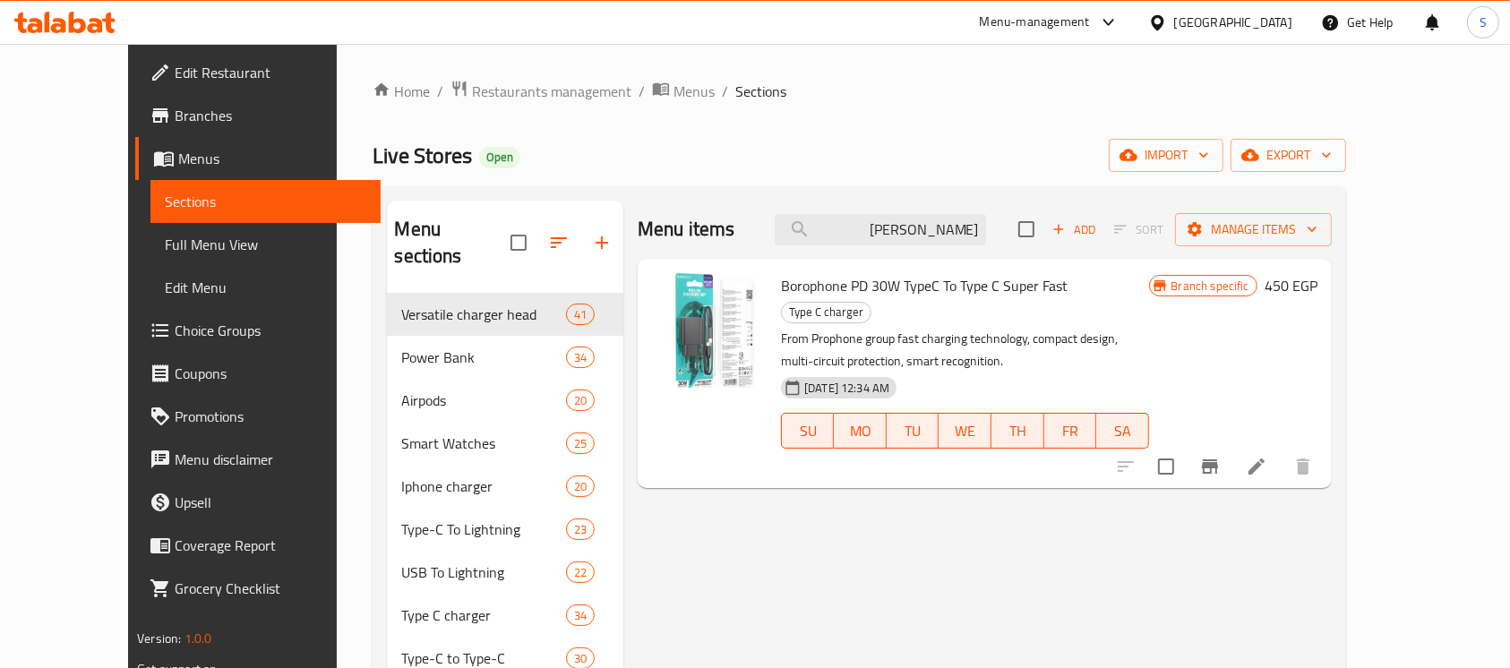
type input "[PERSON_NAME]"
drag, startPoint x: 839, startPoint y: 286, endPoint x: 1034, endPoint y: 281, distance: 195.2
click at [1034, 281] on div "Borophone PD 30W TypeC To Type C Super Fast Type C charger From Prophone group …" at bounding box center [964, 373] width 381 height 215
copy span "Borophone PD 30W TypeC To Type C Super Fast"
click at [175, 115] on span "Branches" at bounding box center [271, 115] width 192 height 21
